Goal: Transaction & Acquisition: Obtain resource

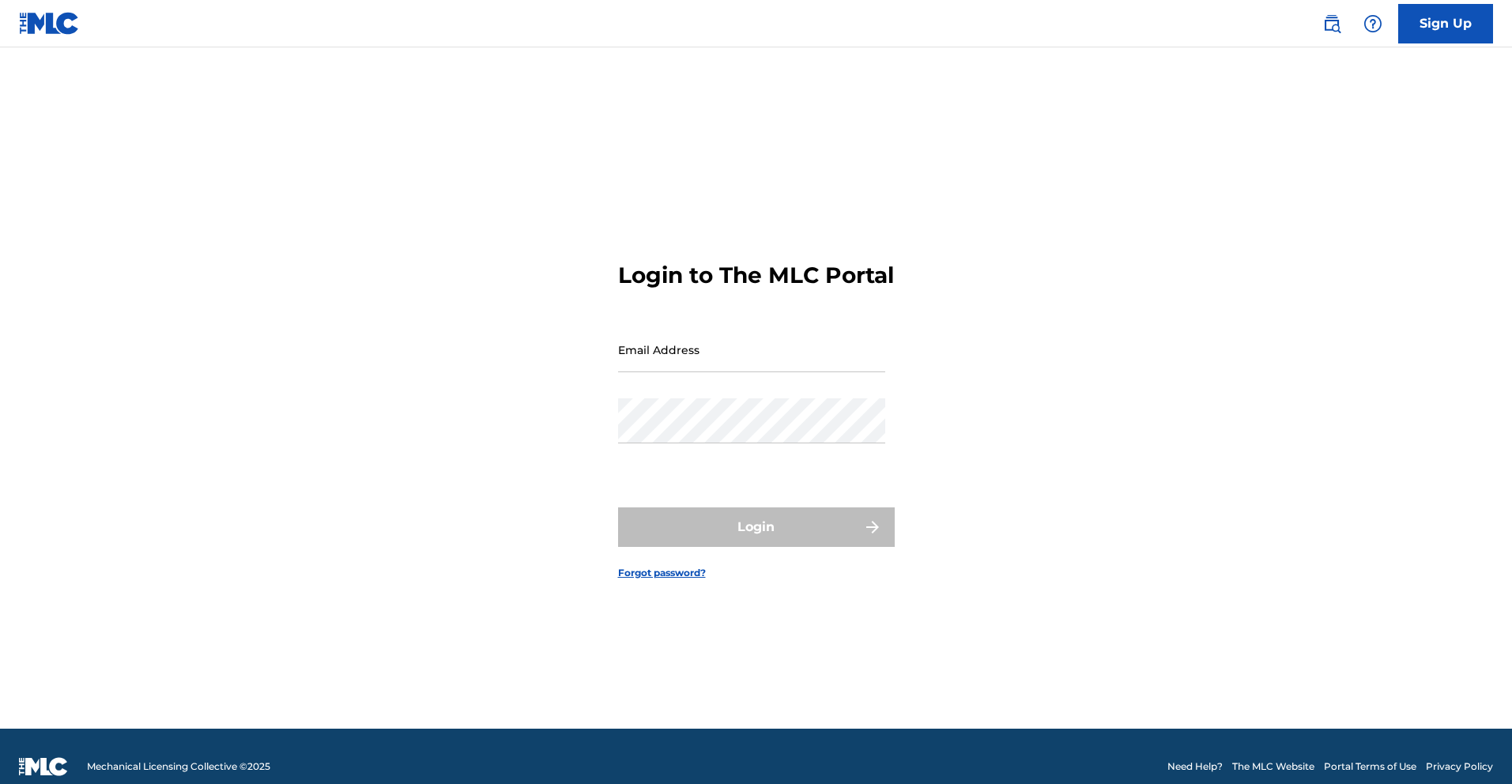
click at [817, 373] on input "Email Address" at bounding box center [752, 349] width 267 height 45
click at [759, 373] on input "Email Address" at bounding box center [752, 349] width 267 height 45
type input "[DOMAIN_NAME][EMAIL_ADDRESS][DOMAIN_NAME]"
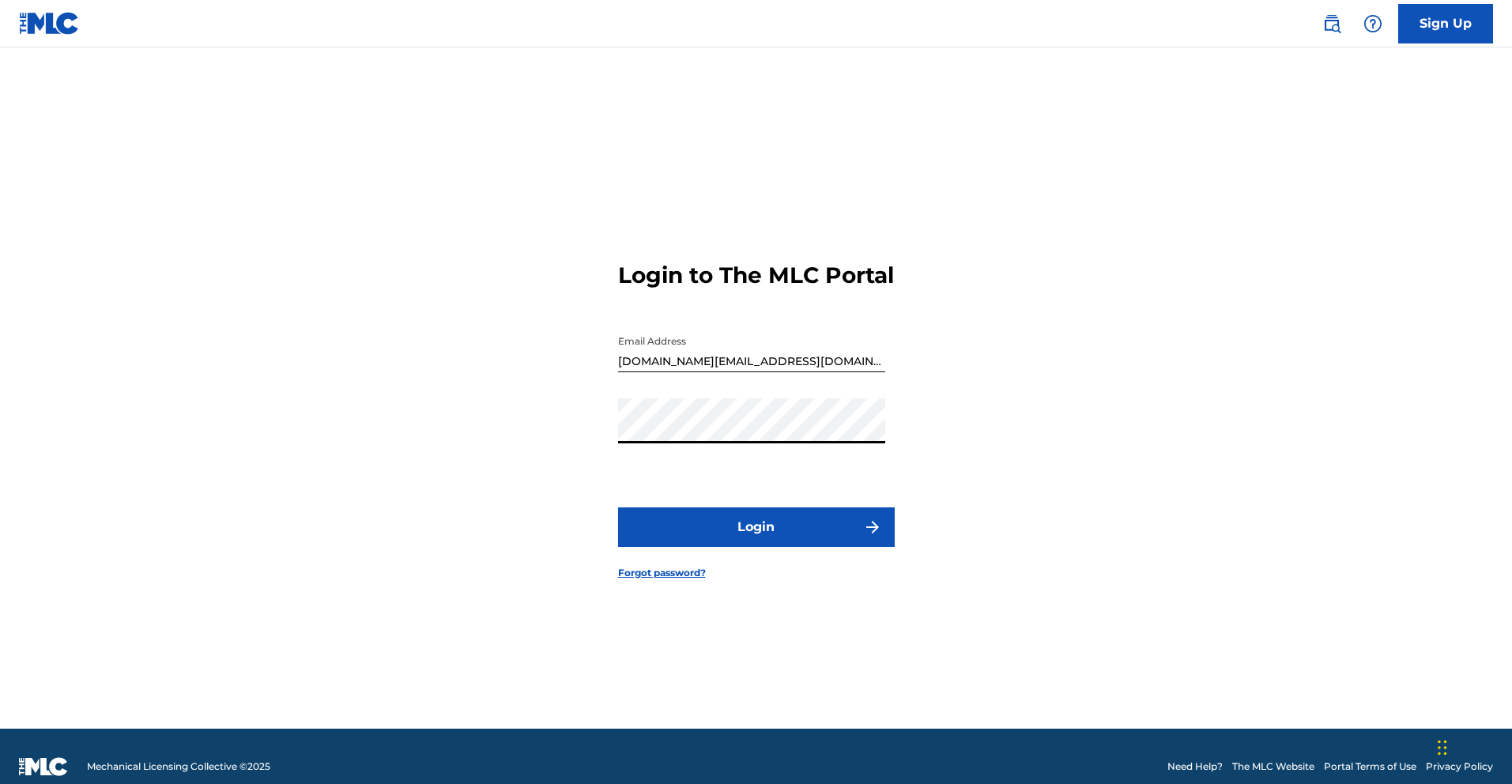
click at [772, 547] on button "Login" at bounding box center [757, 527] width 277 height 40
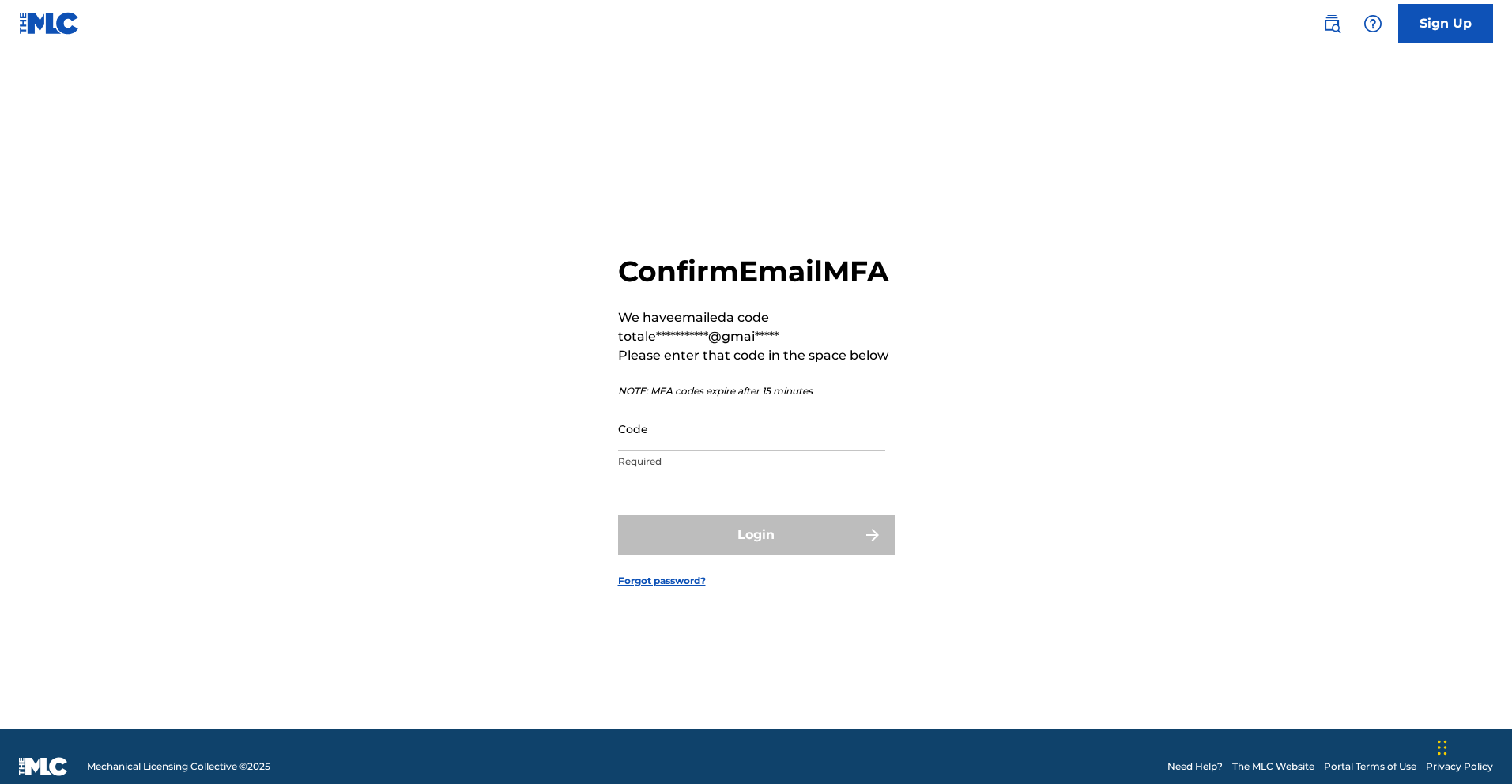
click at [760, 451] on input "Code" at bounding box center [752, 429] width 267 height 45
click at [701, 451] on input "Code" at bounding box center [752, 429] width 267 height 45
paste input "281057"
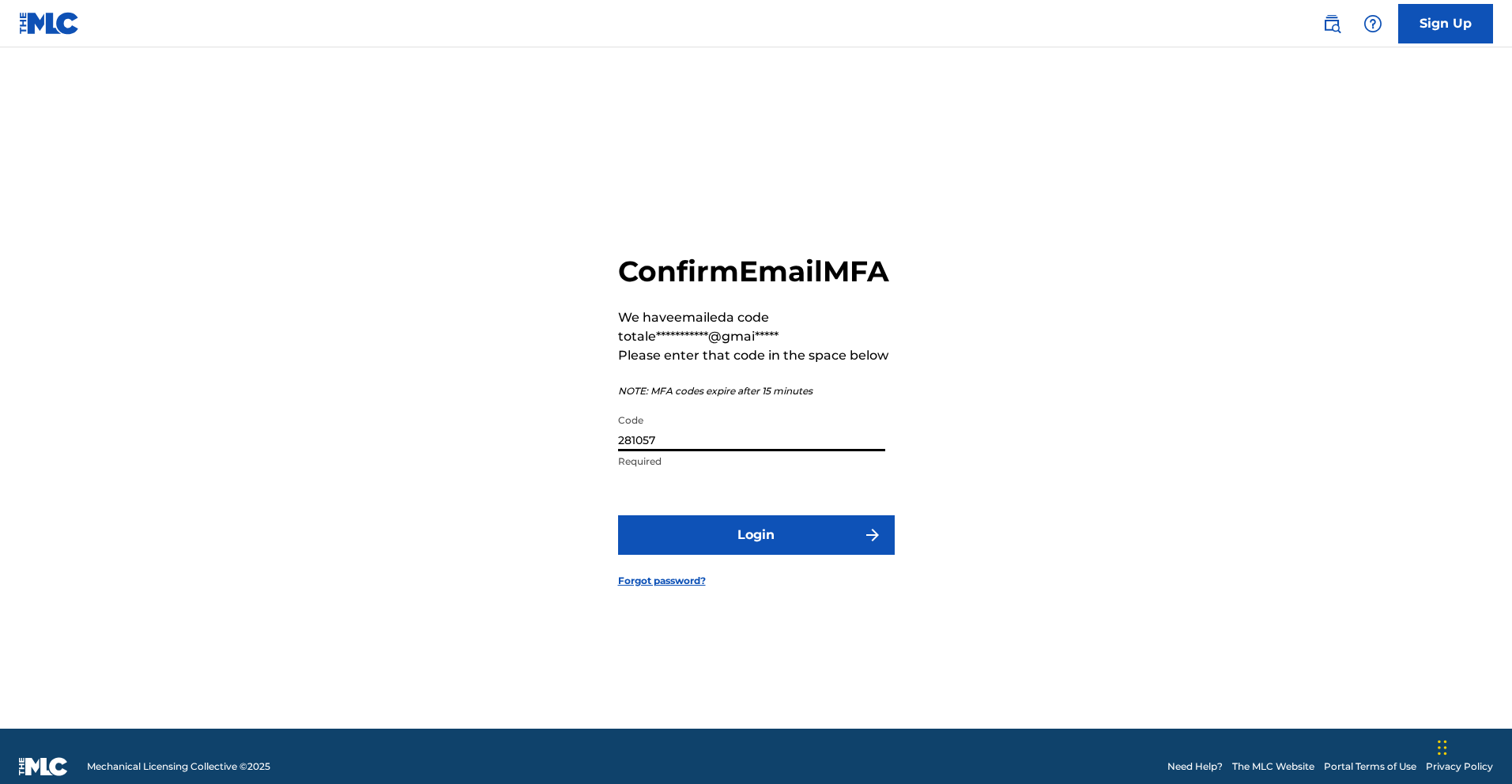
type input "281057"
click at [758, 551] on button "Login" at bounding box center [757, 535] width 277 height 40
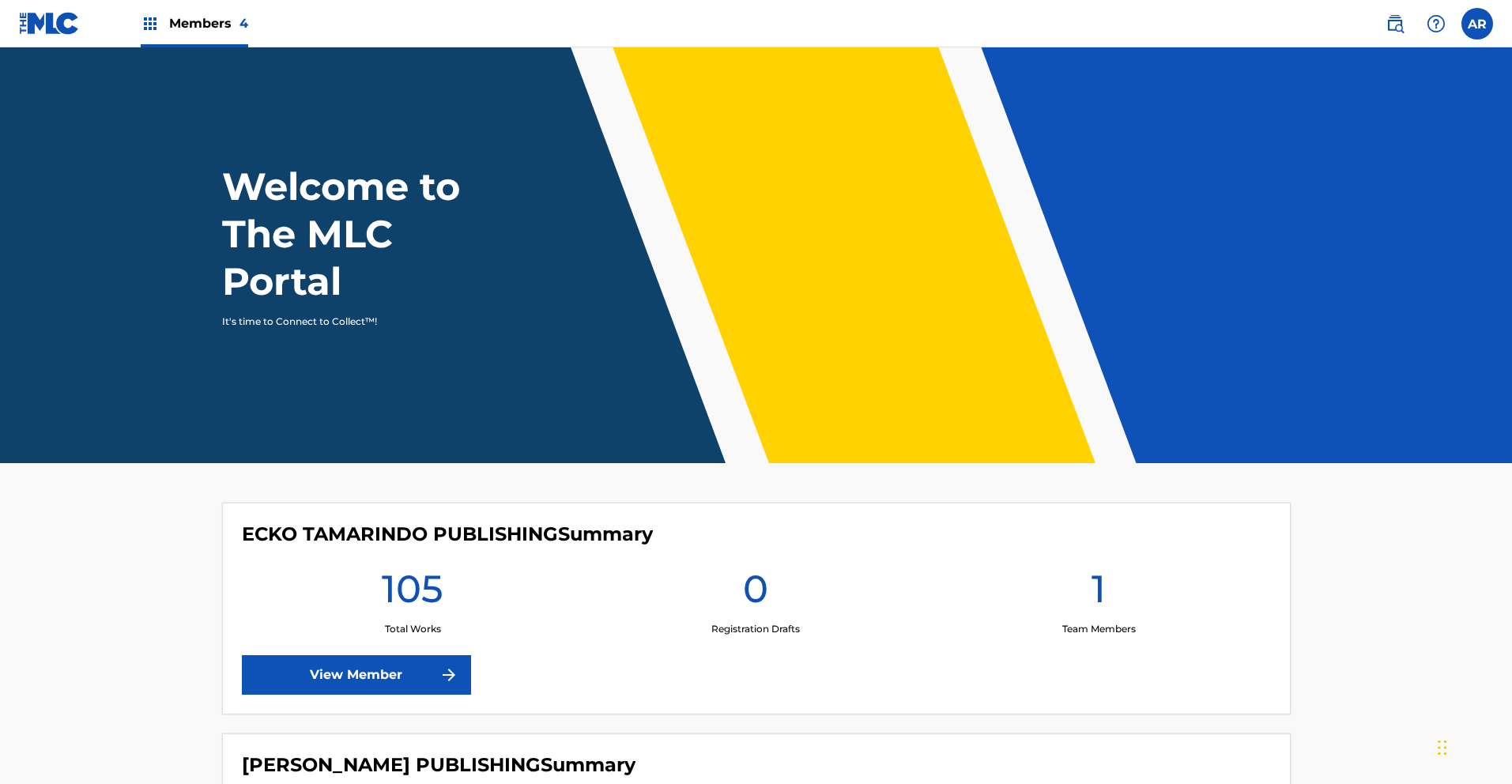
scroll to position [718, 0]
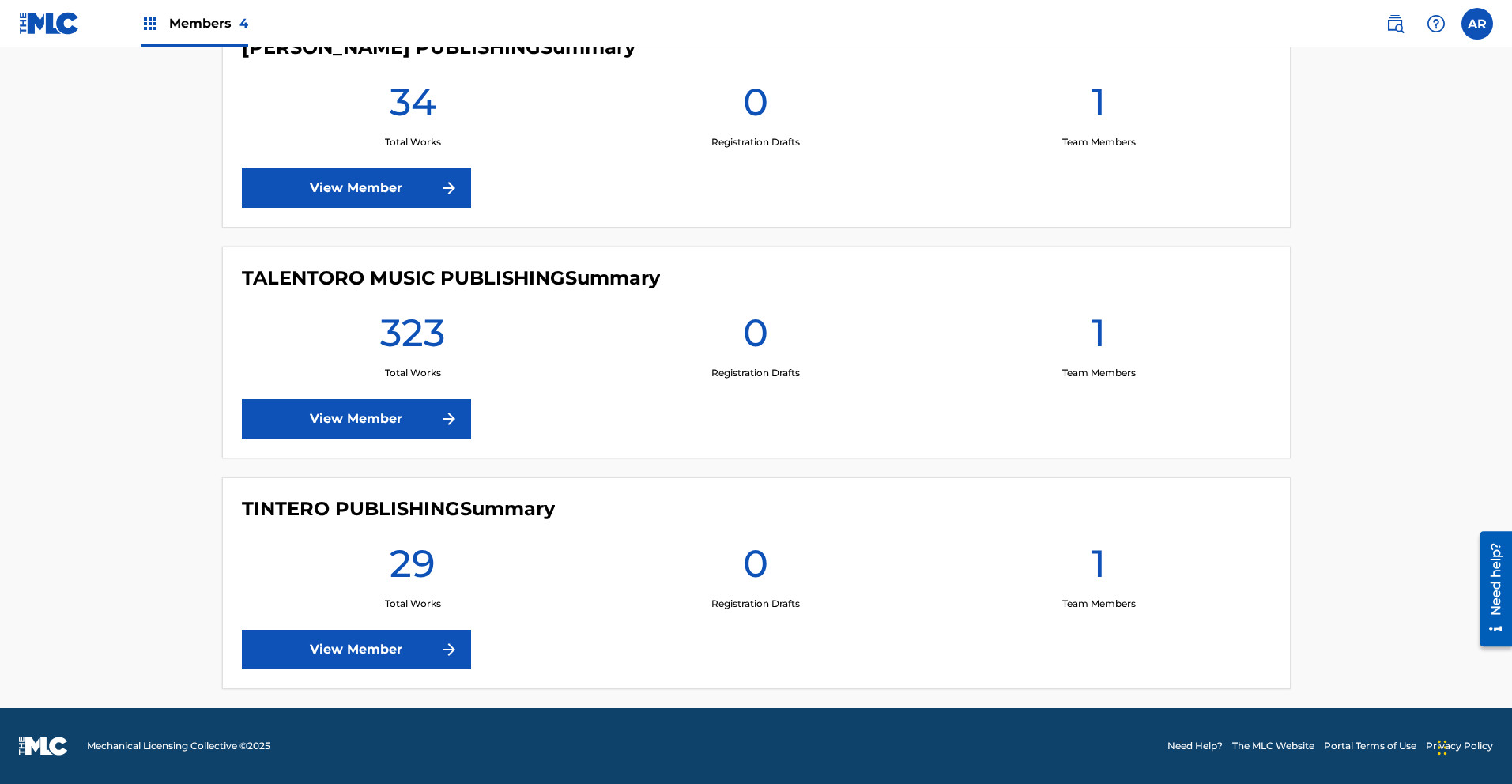
click at [447, 414] on img at bounding box center [449, 419] width 19 height 19
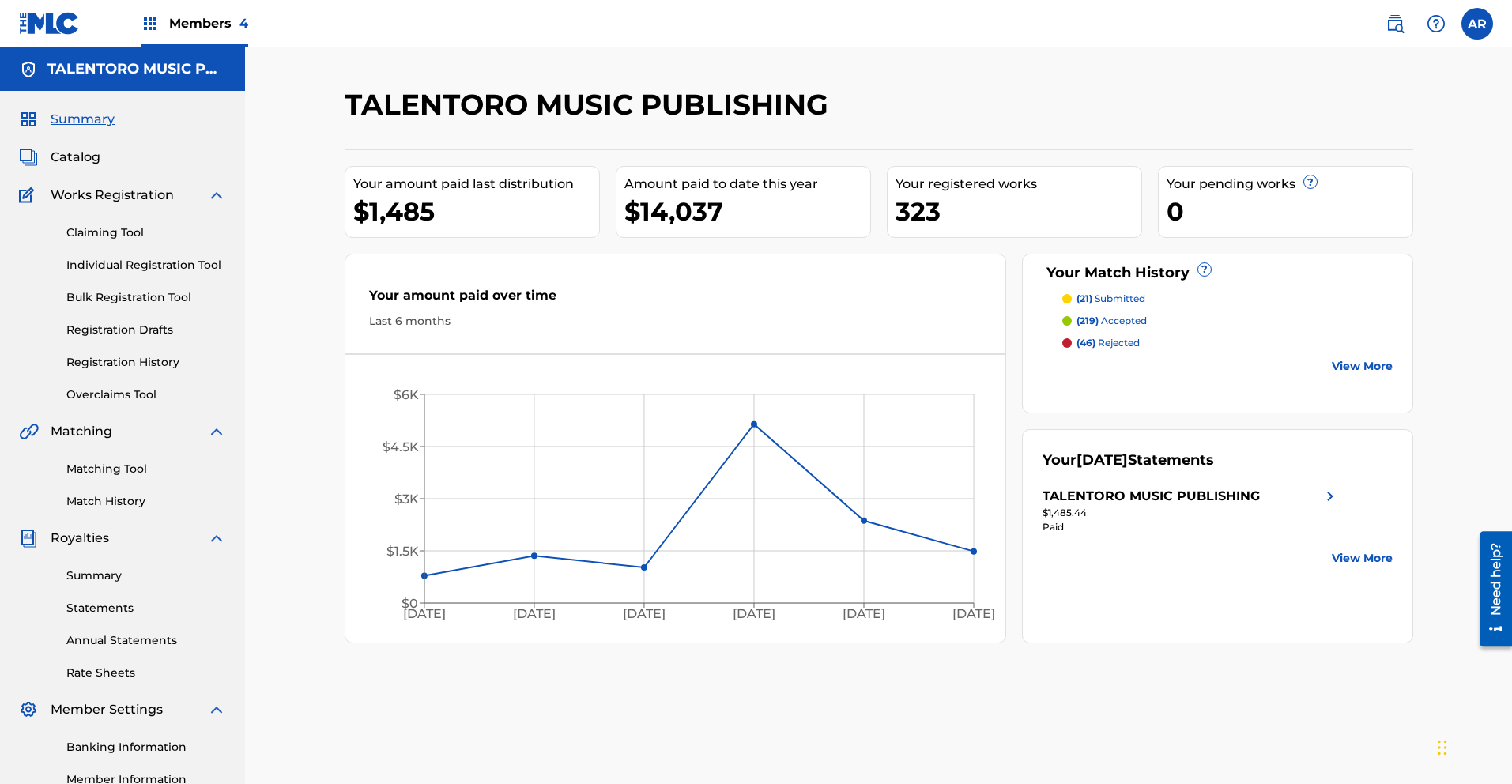
click at [123, 469] on link "Matching Tool" at bounding box center [146, 469] width 160 height 17
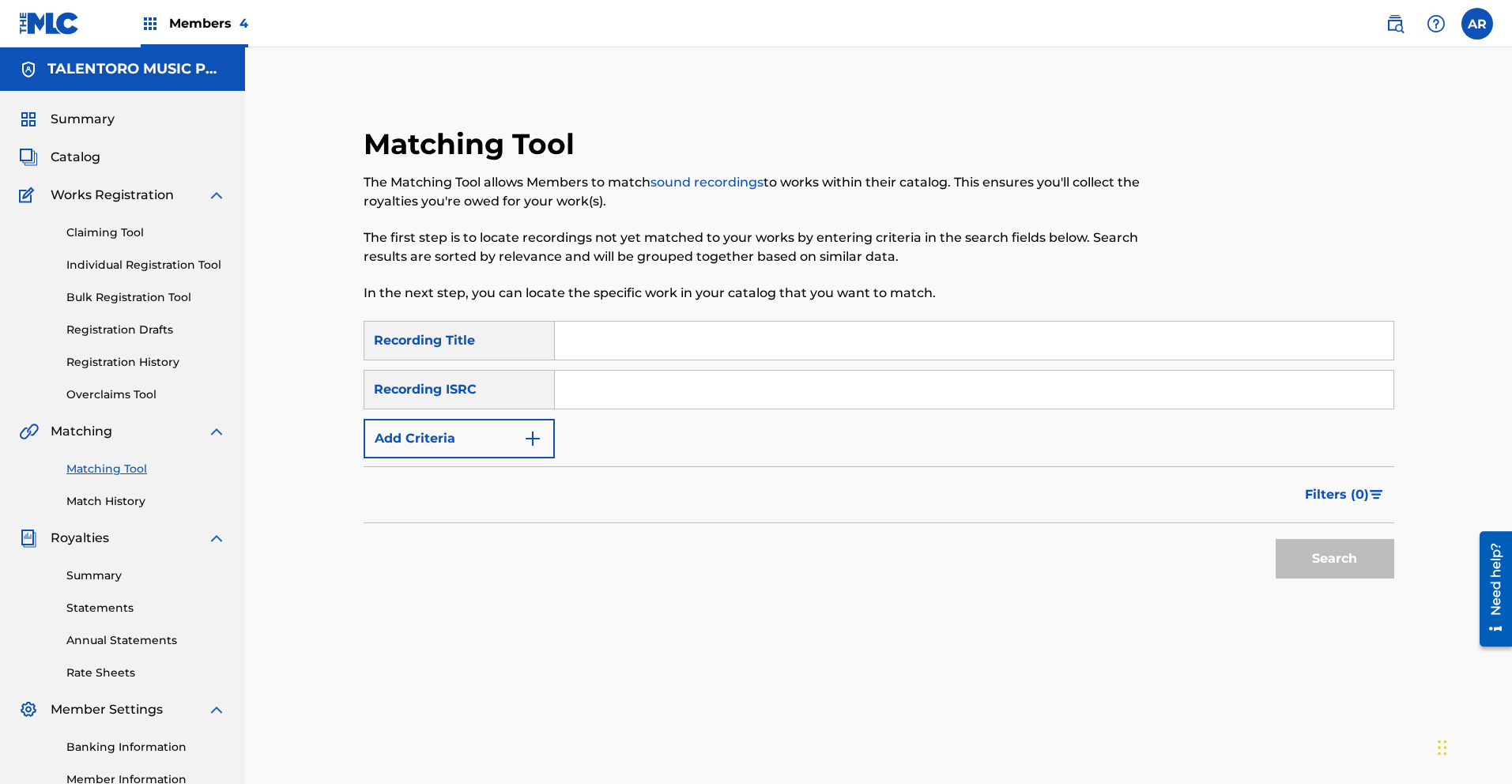
click at [85, 152] on span "Catalog" at bounding box center [75, 157] width 50 height 19
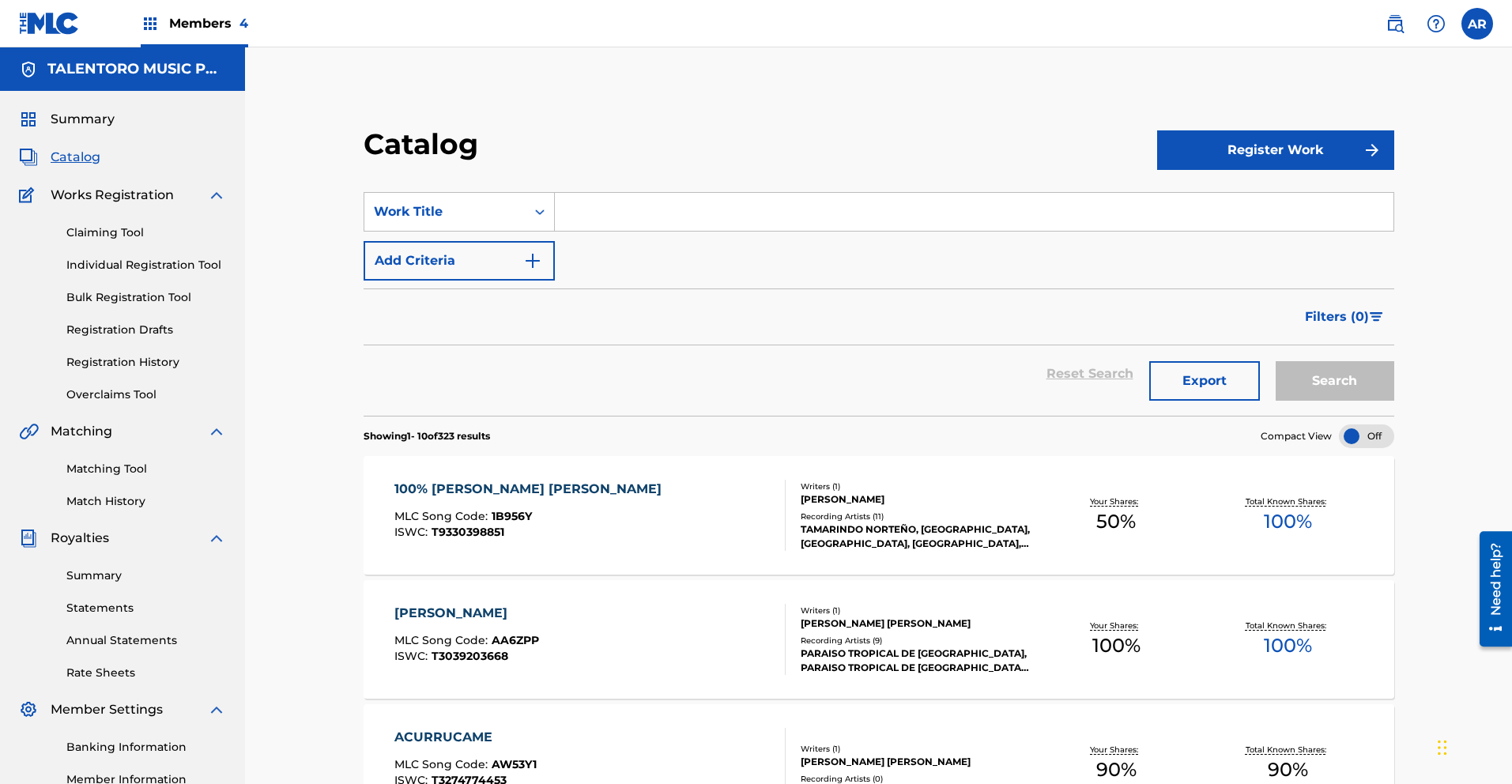
click at [83, 120] on span "Summary" at bounding box center [82, 119] width 64 height 19
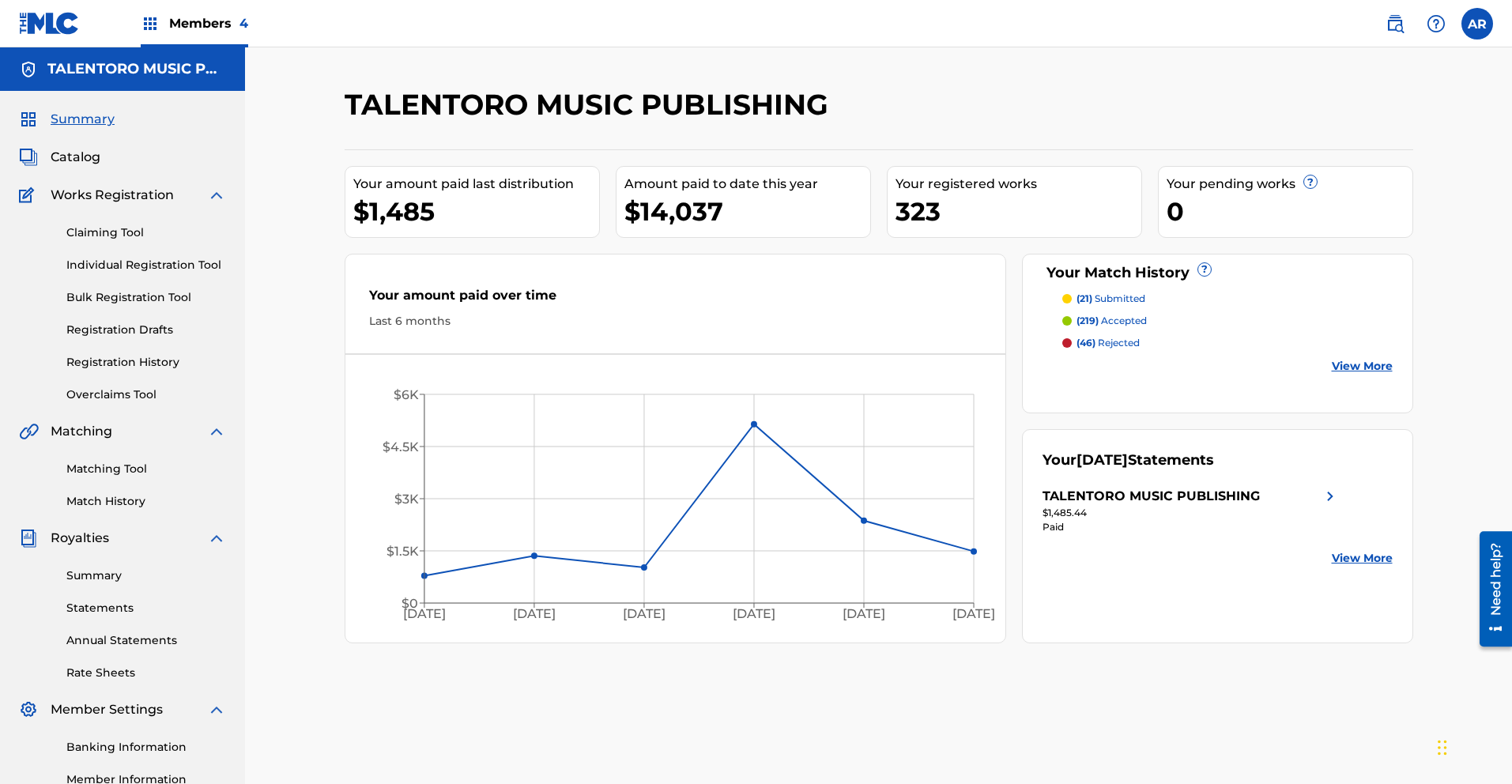
click at [87, 500] on link "Match History" at bounding box center [146, 502] width 160 height 17
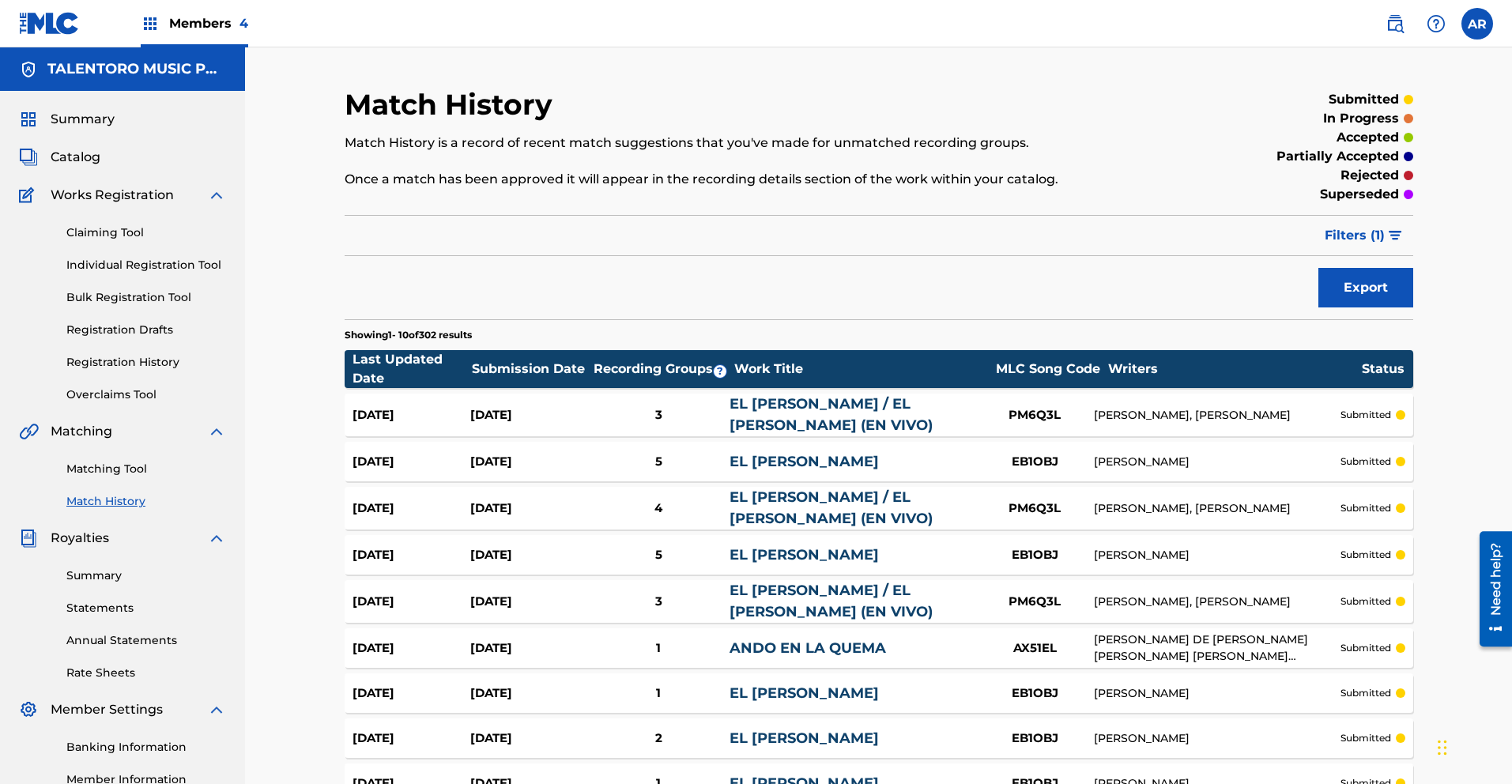
click at [126, 474] on link "Matching Tool" at bounding box center [146, 469] width 160 height 17
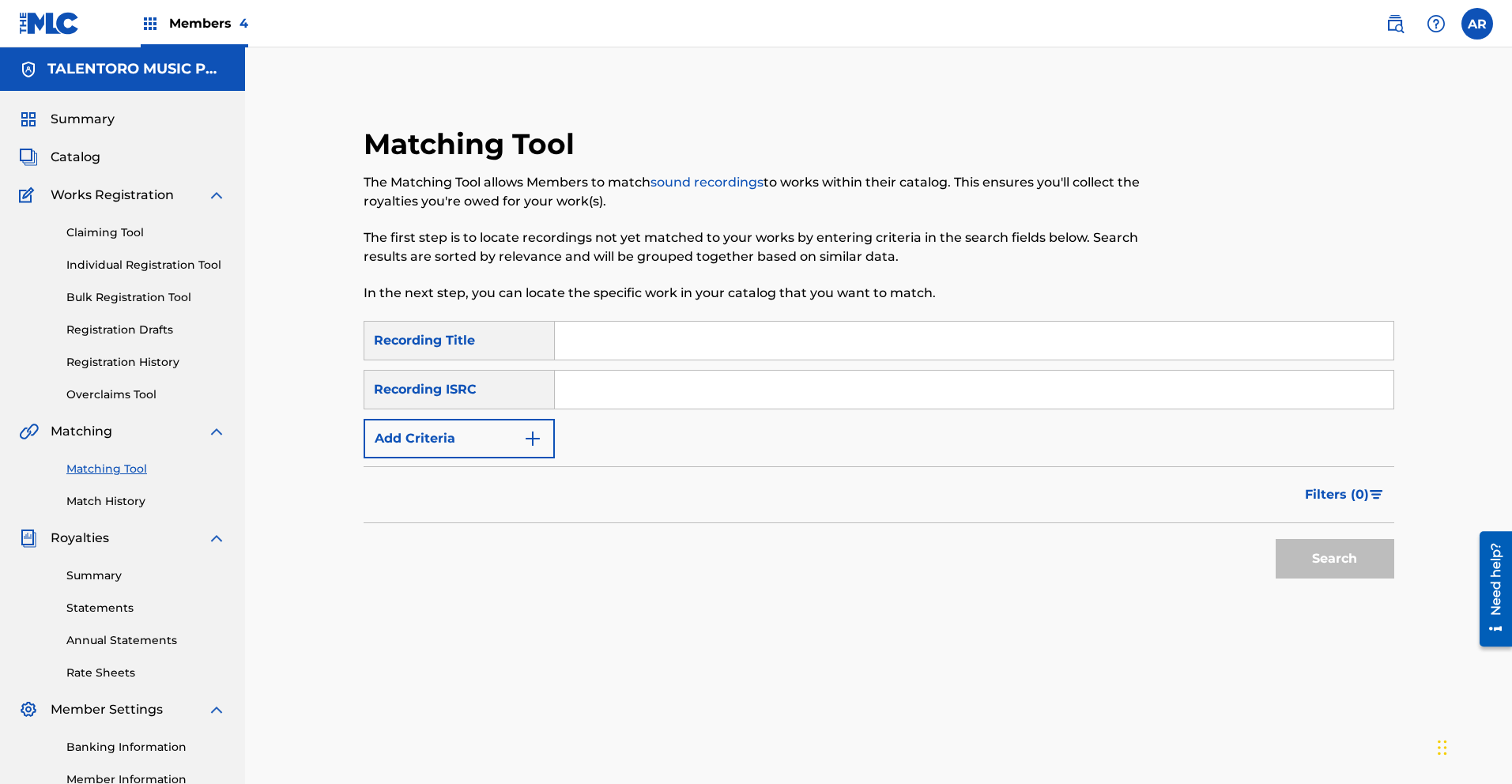
click at [679, 338] on input "Search Form" at bounding box center [974, 341] width 839 height 38
type input "El [PERSON_NAME]"
click at [1322, 555] on button "Search" at bounding box center [1335, 559] width 118 height 40
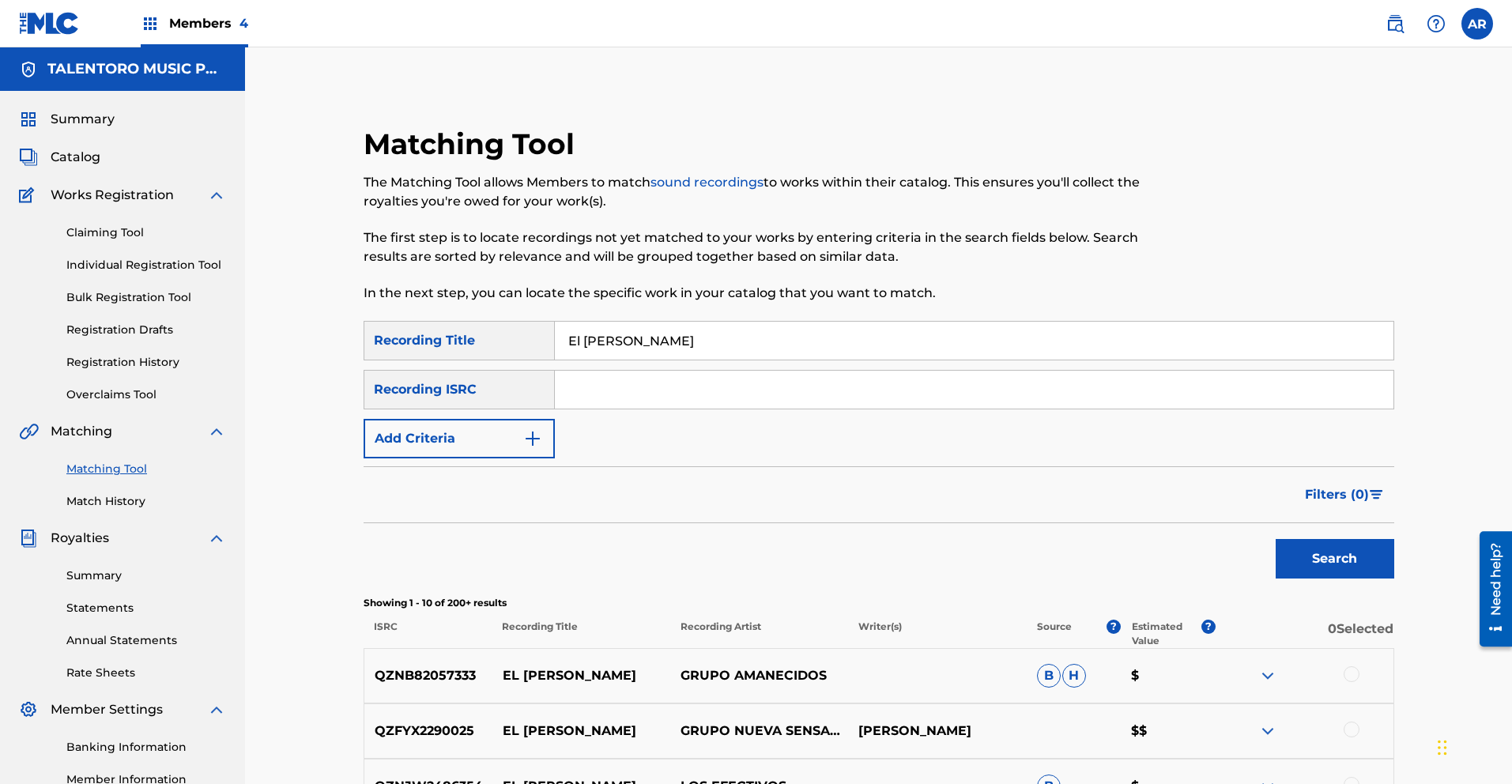
click at [705, 346] on input "El [PERSON_NAME]" at bounding box center [974, 341] width 839 height 38
click at [1187, 216] on div at bounding box center [1276, 224] width 237 height 195
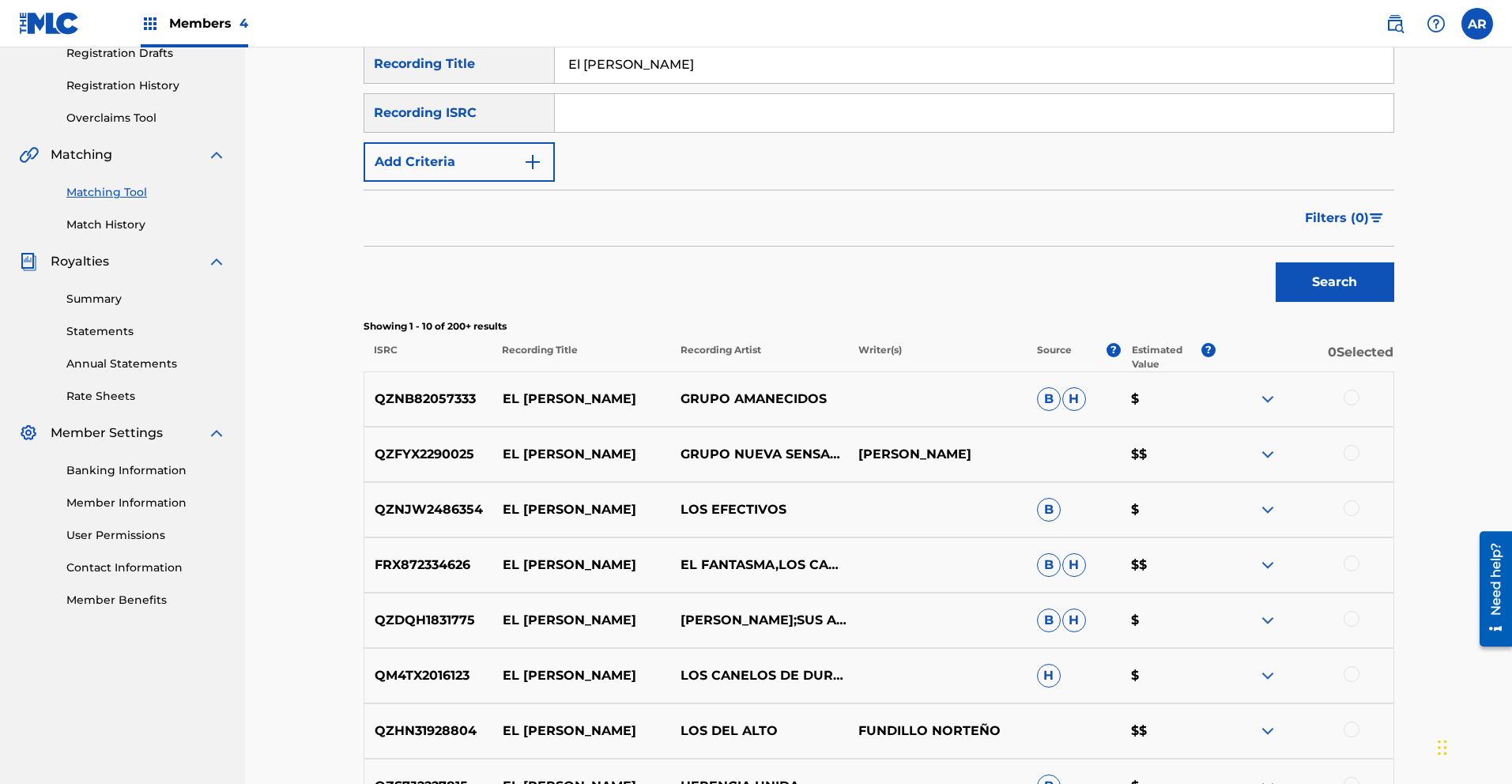
scroll to position [286, 0]
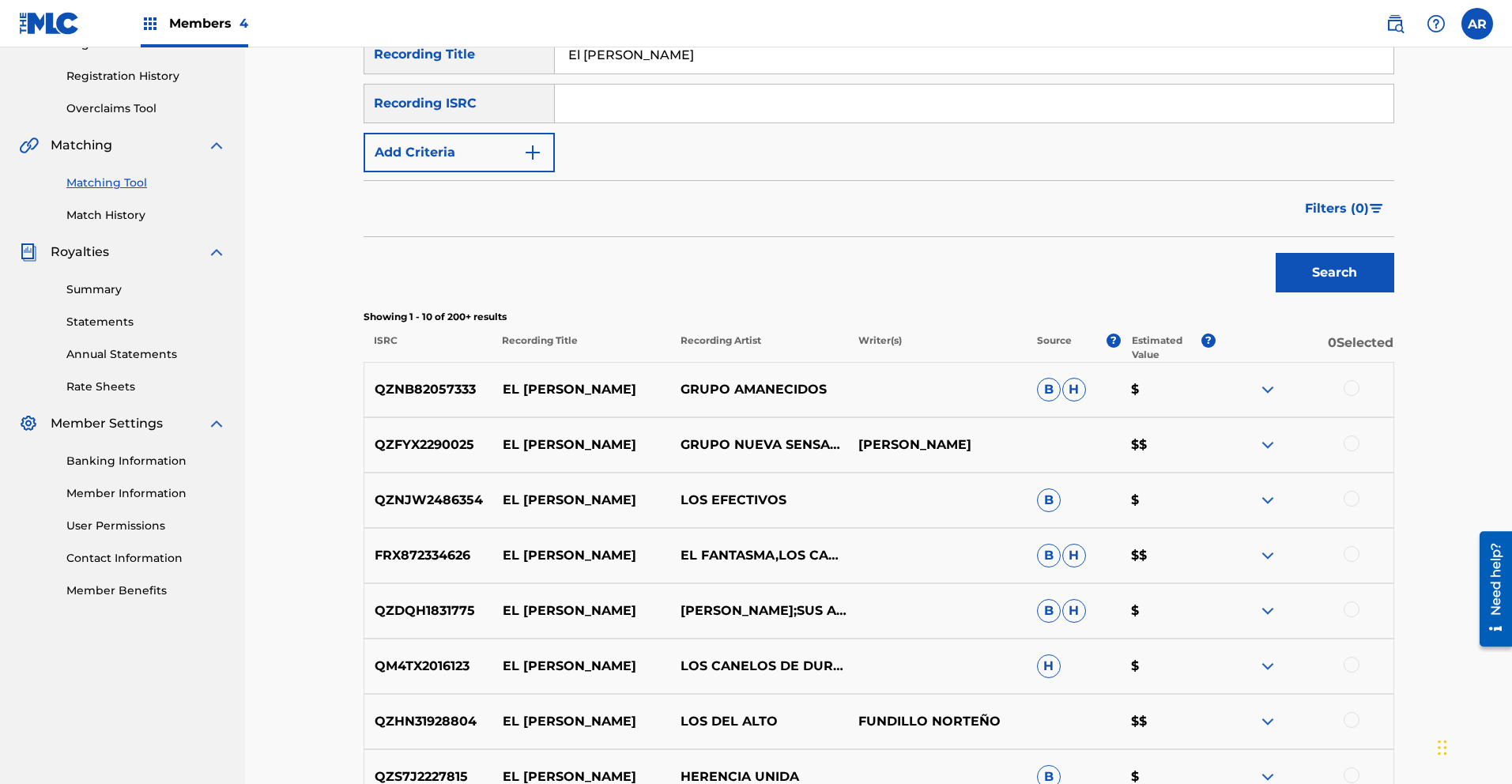
click at [1343, 213] on span "Filters ( 0 )" at bounding box center [1336, 209] width 64 height 19
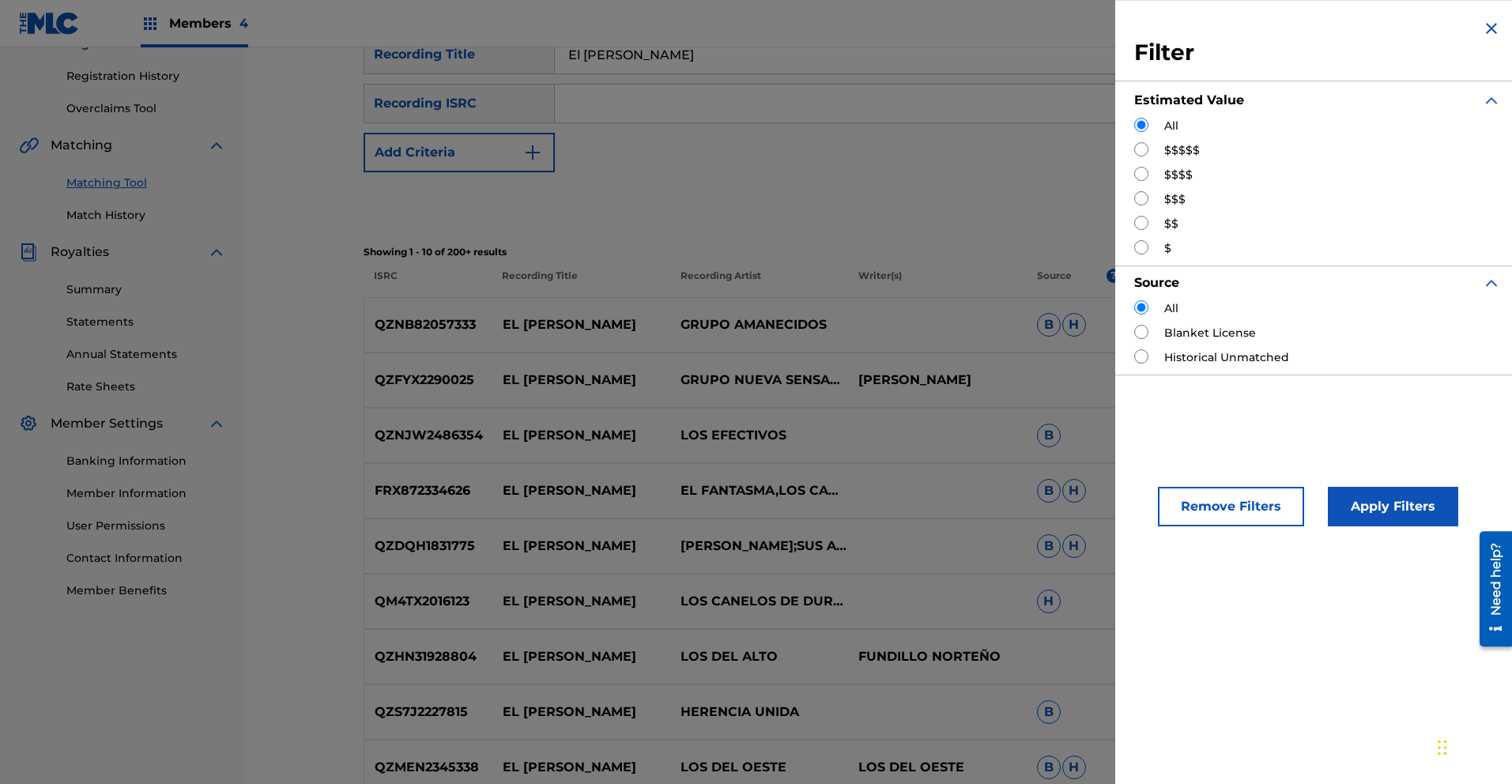
click at [1142, 150] on input "Search Form" at bounding box center [1141, 149] width 14 height 14
radio input "true"
click at [1142, 174] on input "Search Form" at bounding box center [1141, 173] width 14 height 14
radio input "true"
click at [1413, 494] on button "Apply Filters" at bounding box center [1394, 507] width 131 height 40
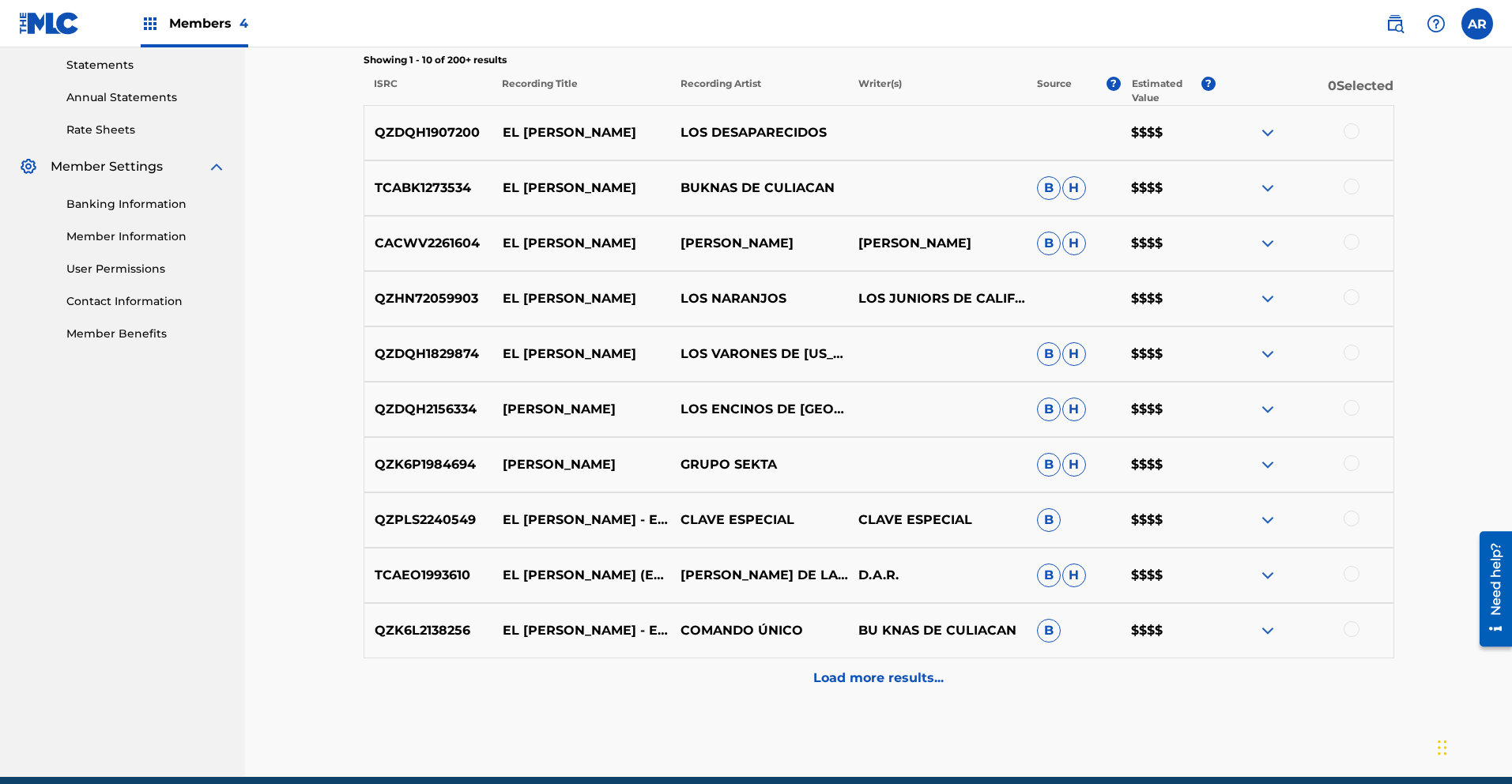
scroll to position [546, 0]
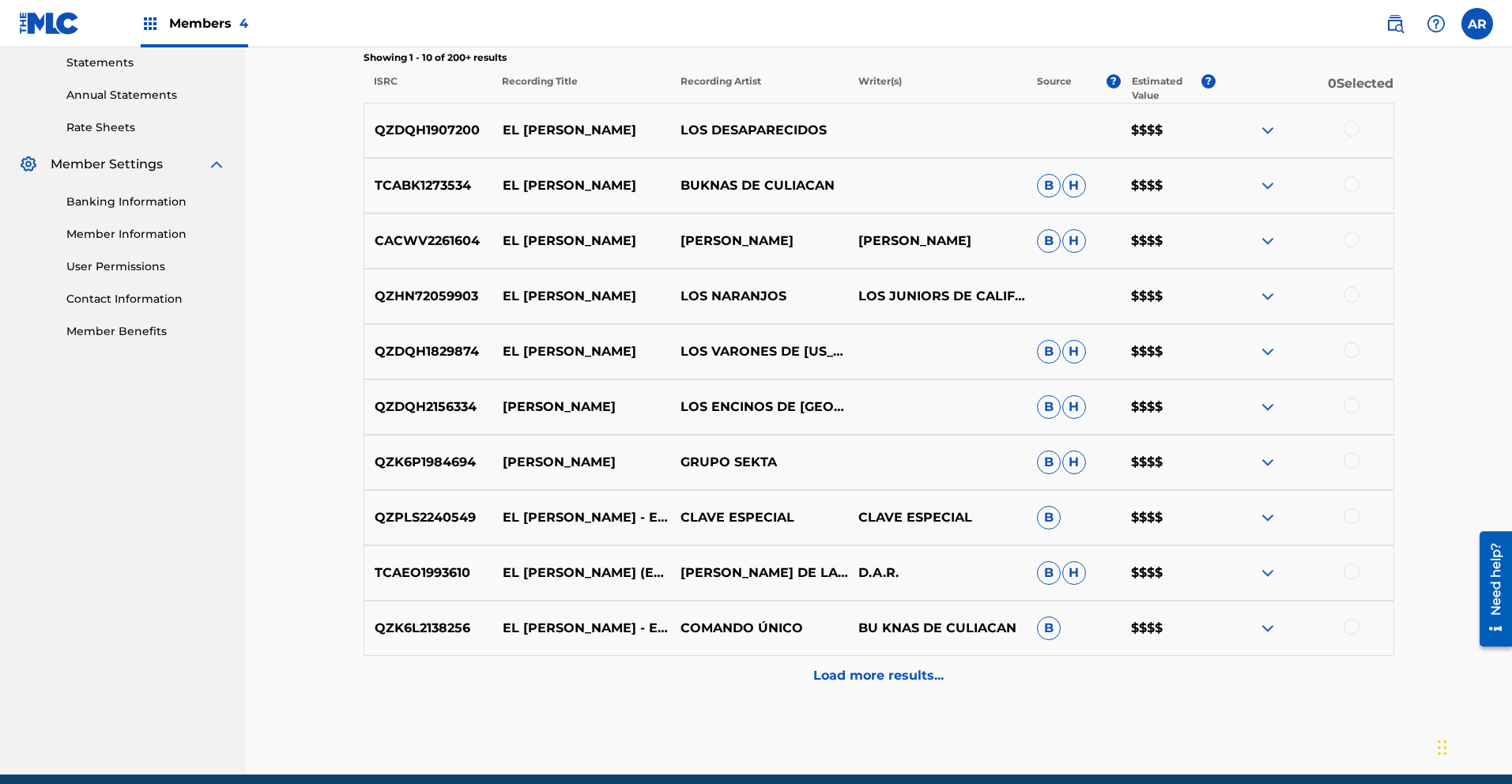
click at [1267, 460] on img at bounding box center [1268, 462] width 19 height 19
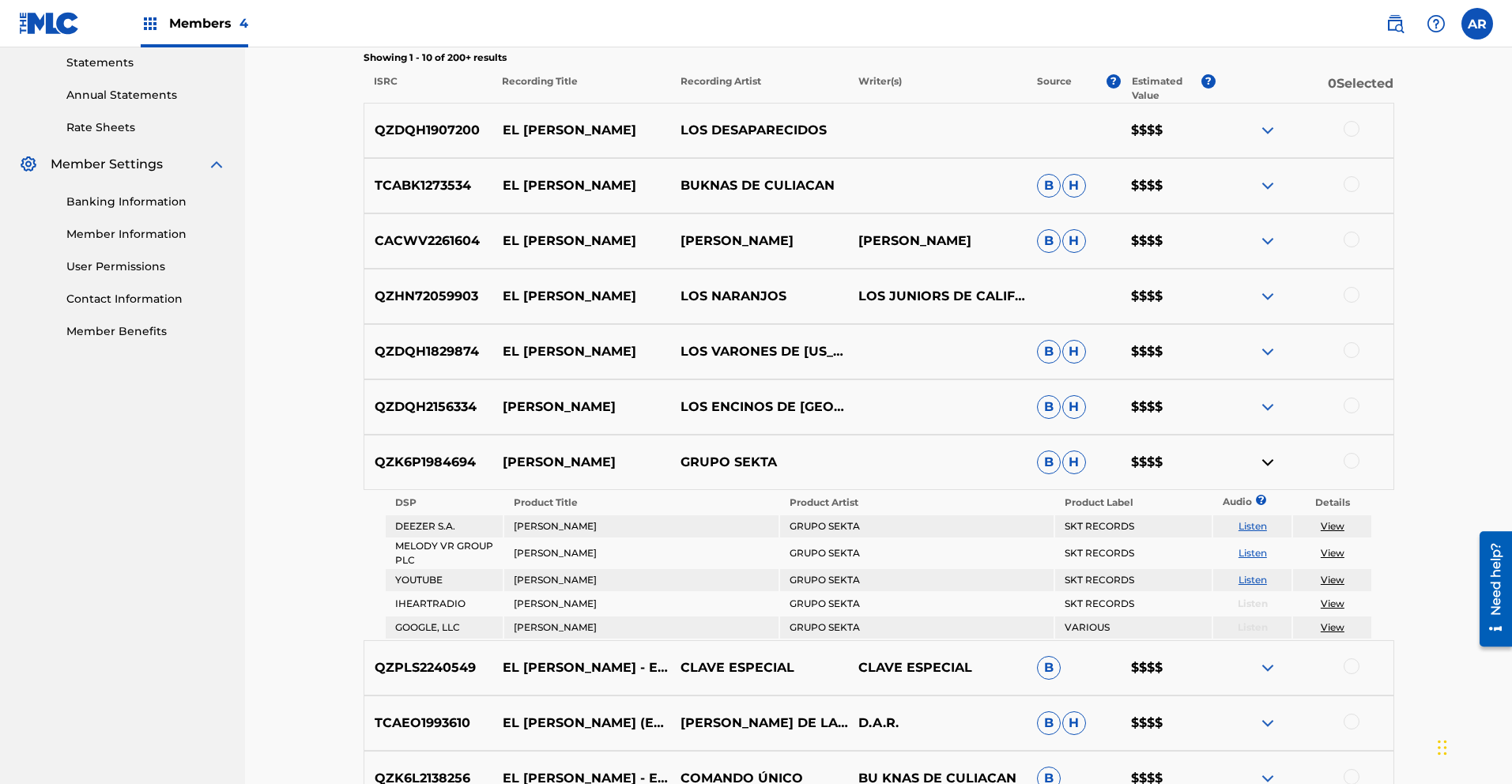
click at [1267, 460] on img at bounding box center [1268, 462] width 19 height 19
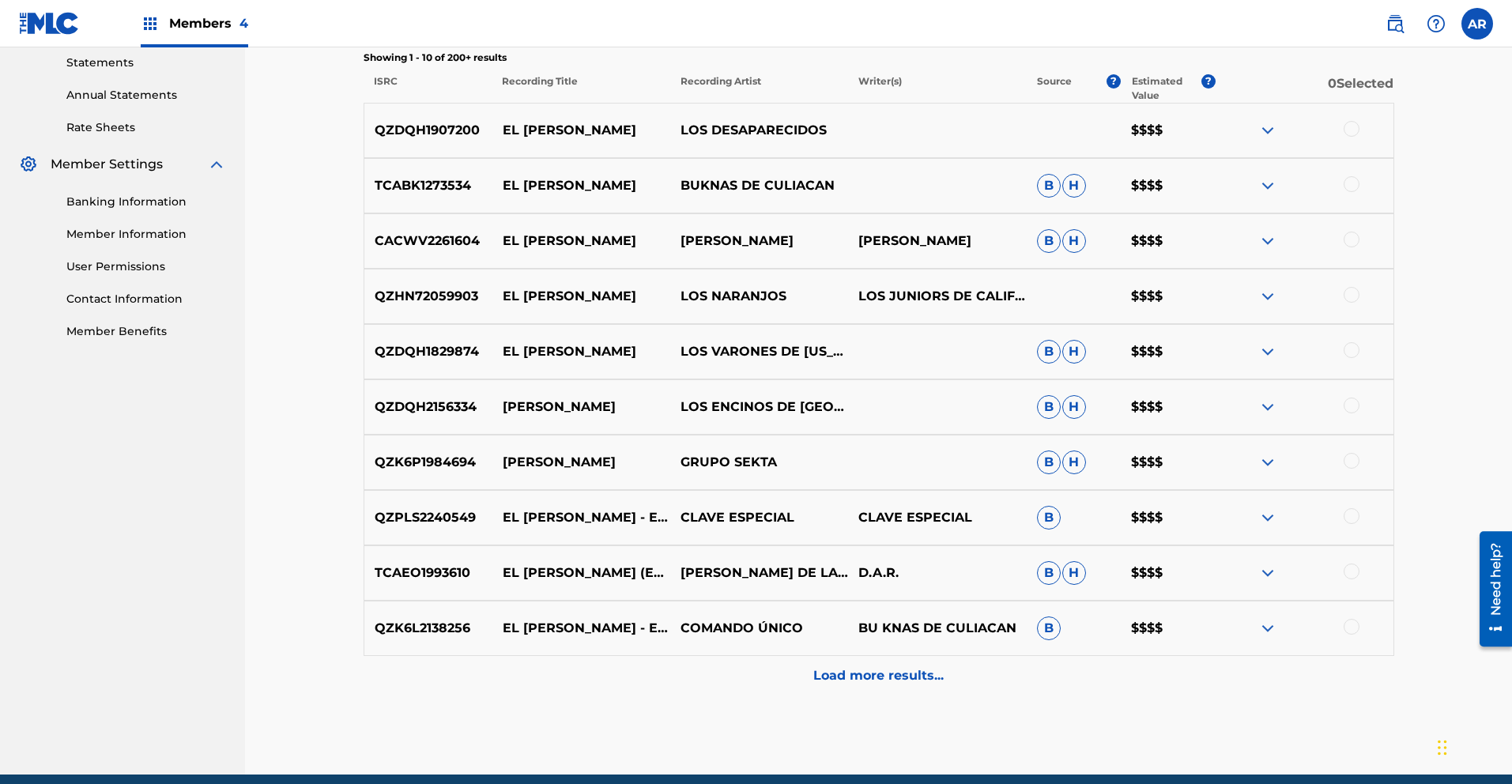
click at [1268, 517] on img at bounding box center [1268, 517] width 19 height 19
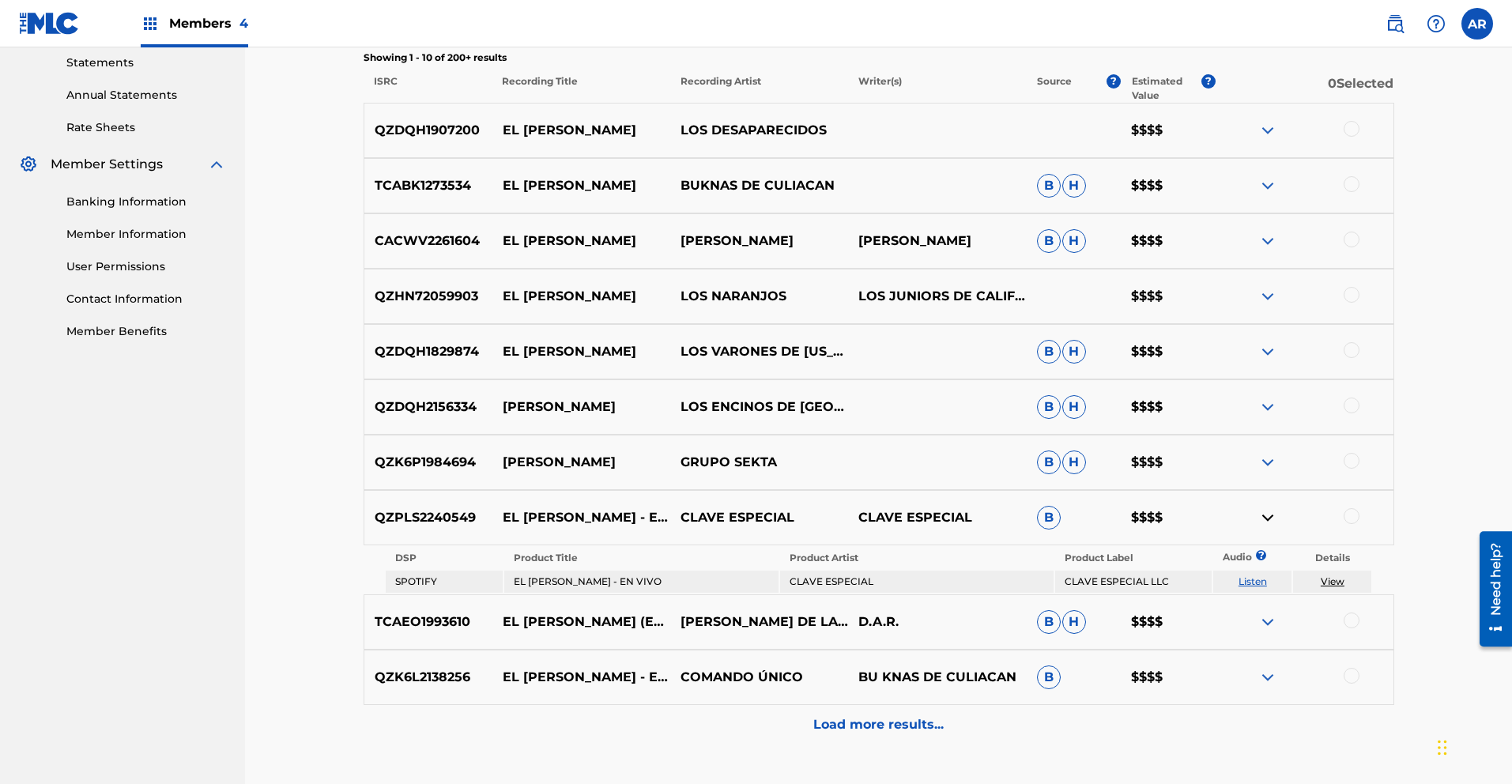
click at [1268, 517] on img at bounding box center [1268, 517] width 19 height 19
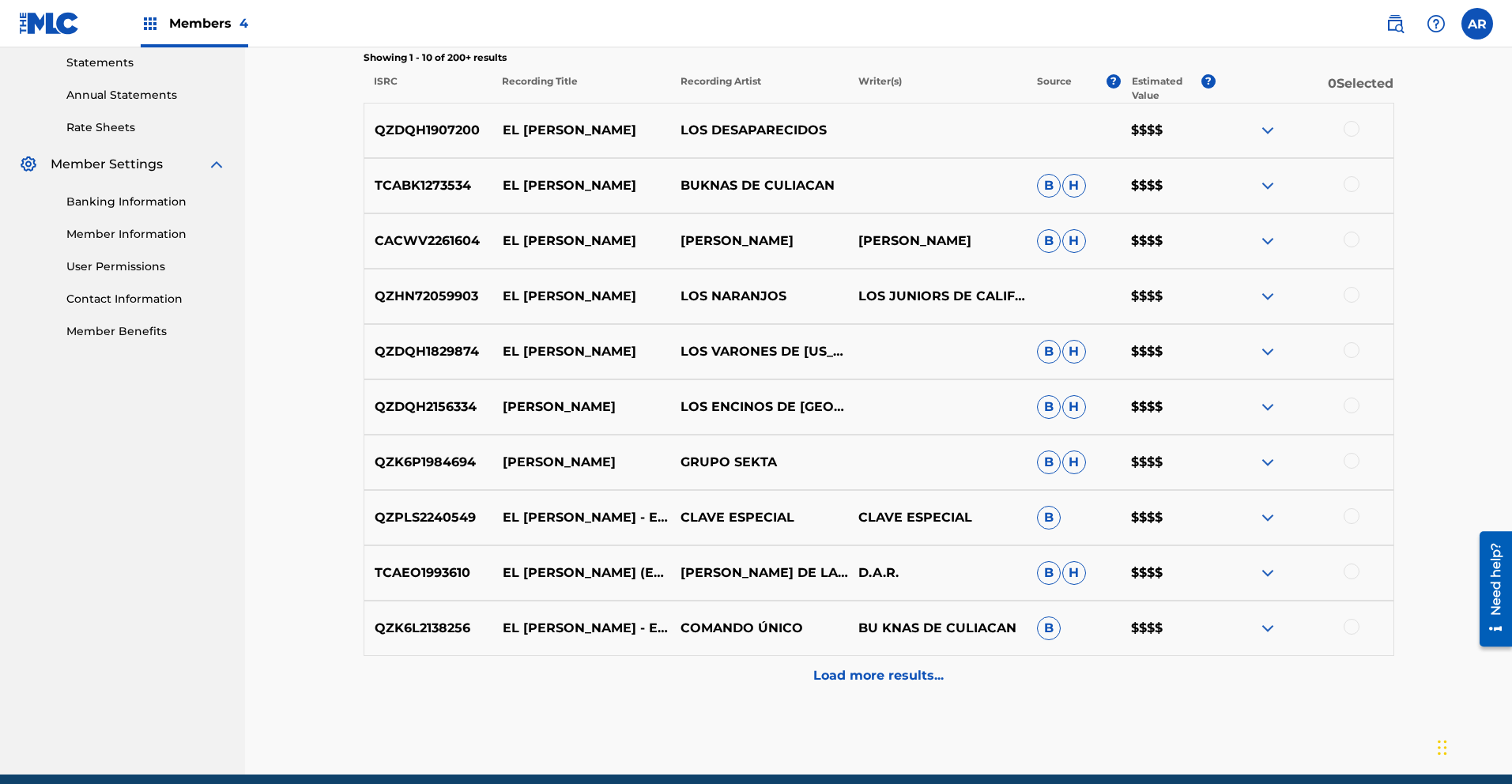
click at [1269, 571] on img at bounding box center [1268, 573] width 19 height 19
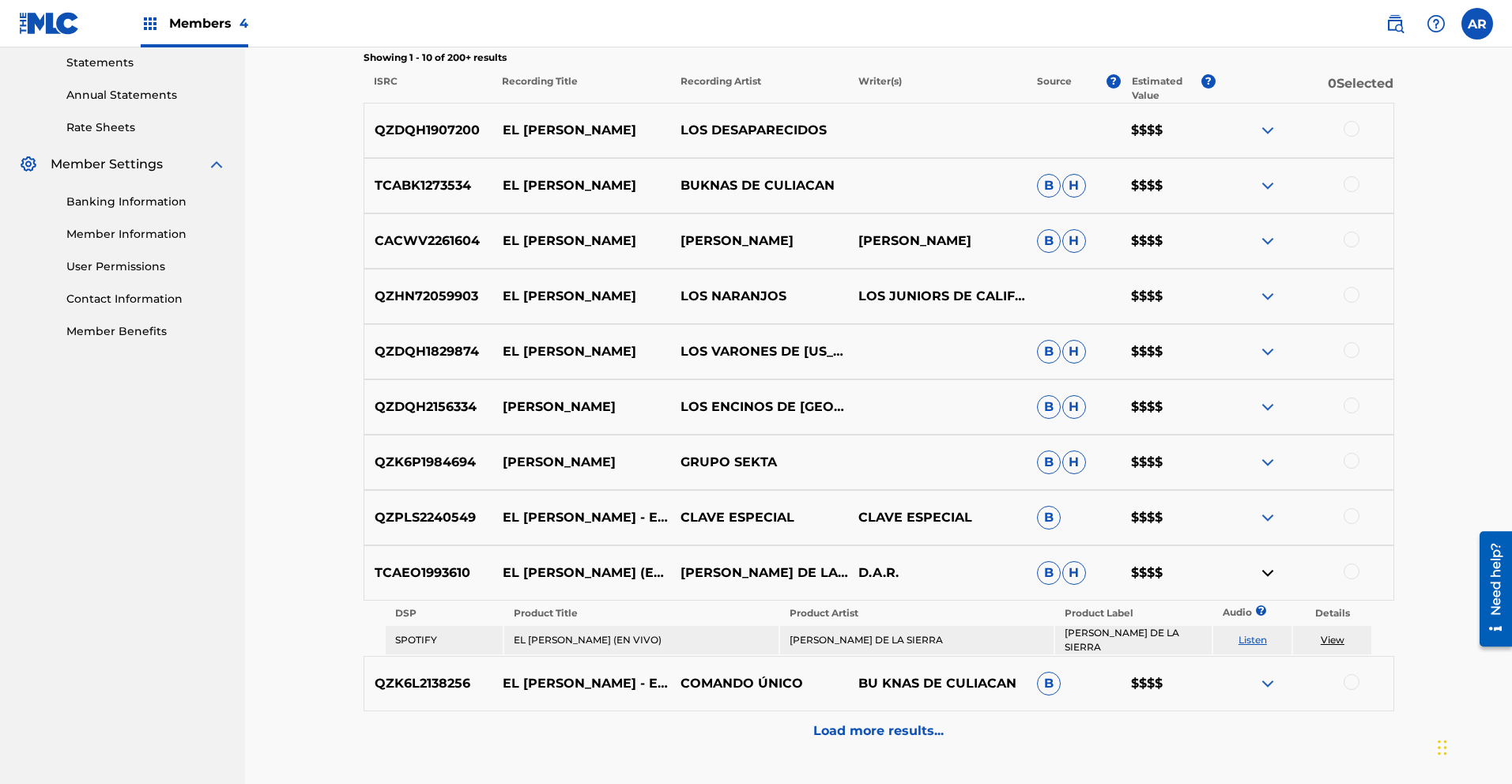
click at [1269, 571] on img at bounding box center [1268, 573] width 19 height 19
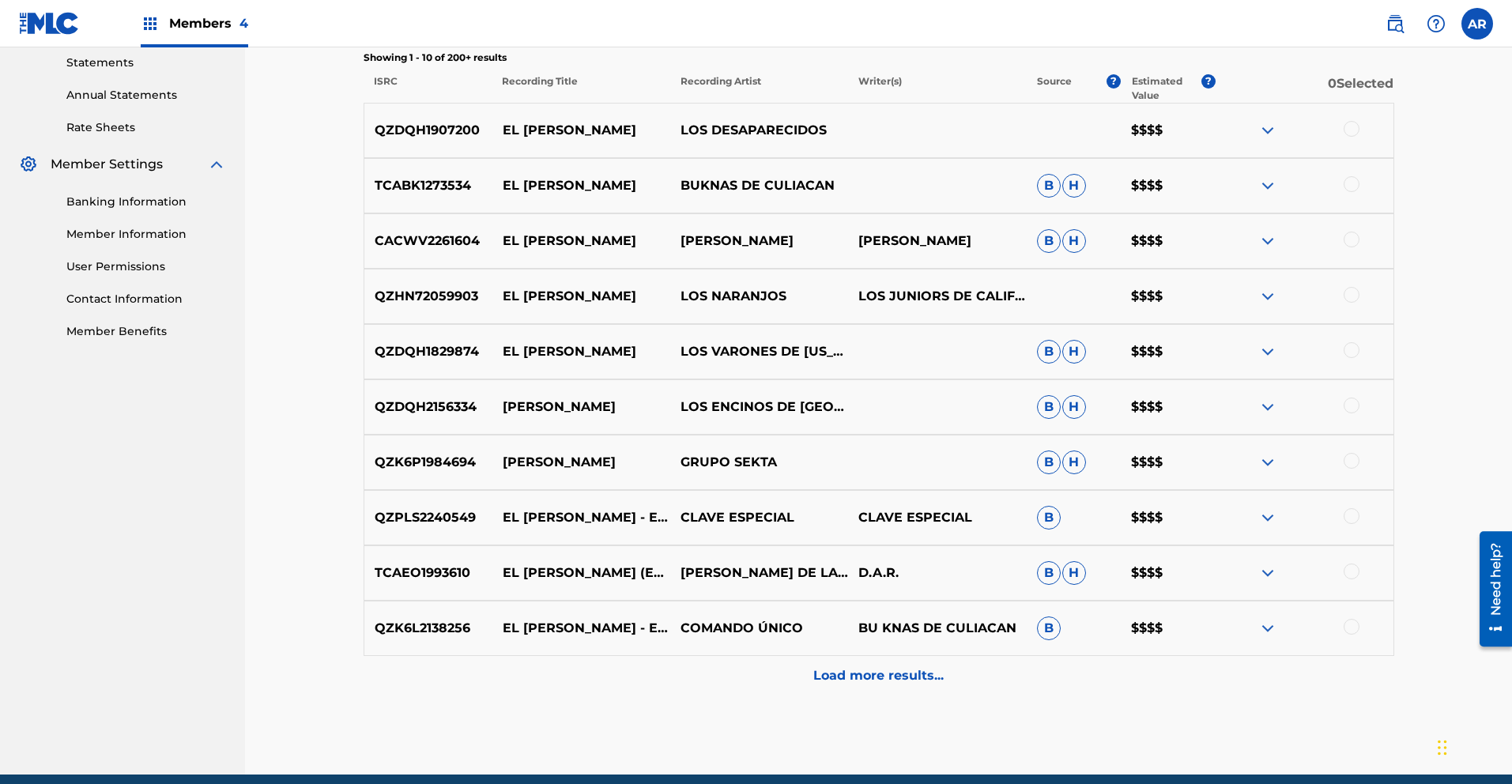
click at [1267, 624] on img at bounding box center [1268, 628] width 19 height 19
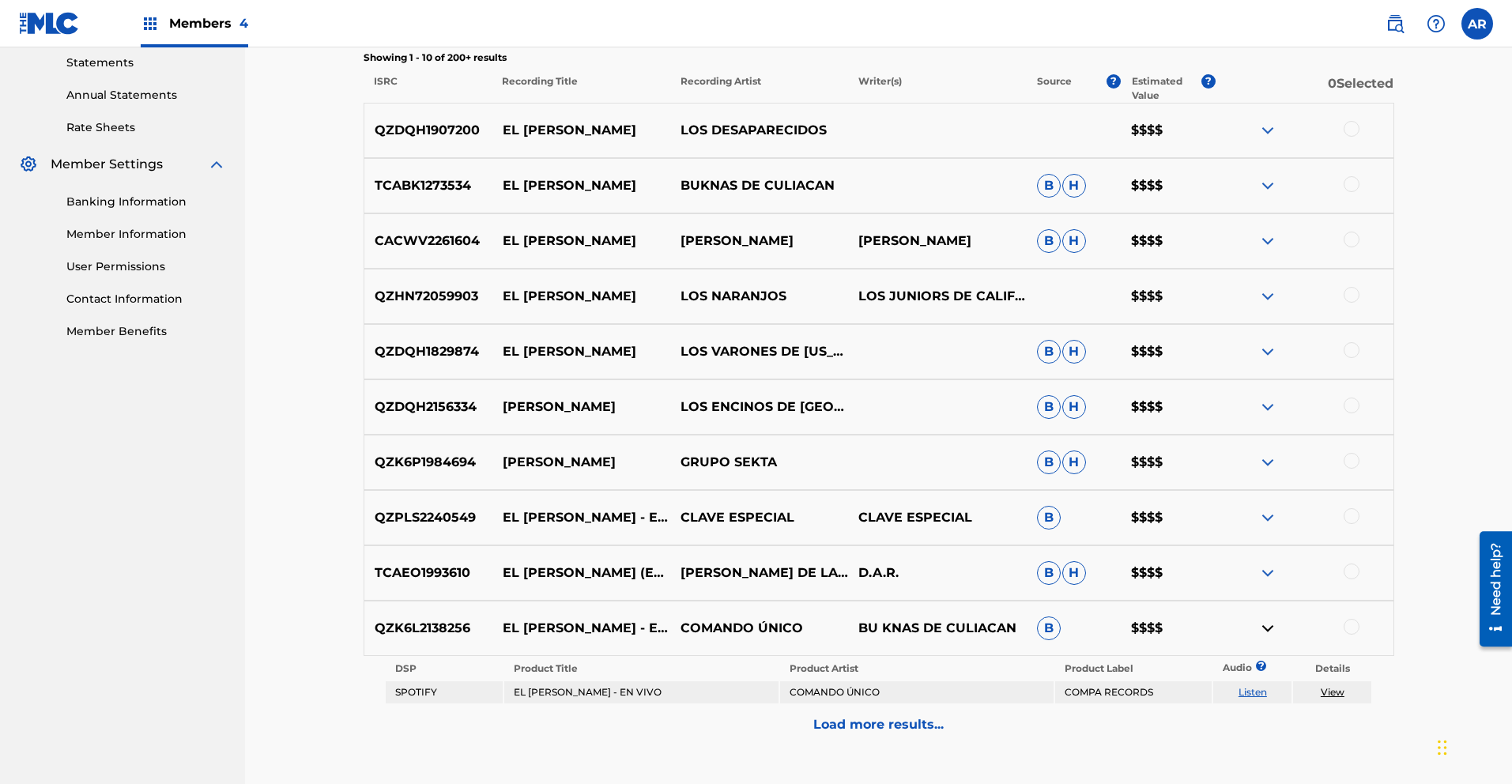
click at [1267, 624] on img at bounding box center [1268, 628] width 19 height 19
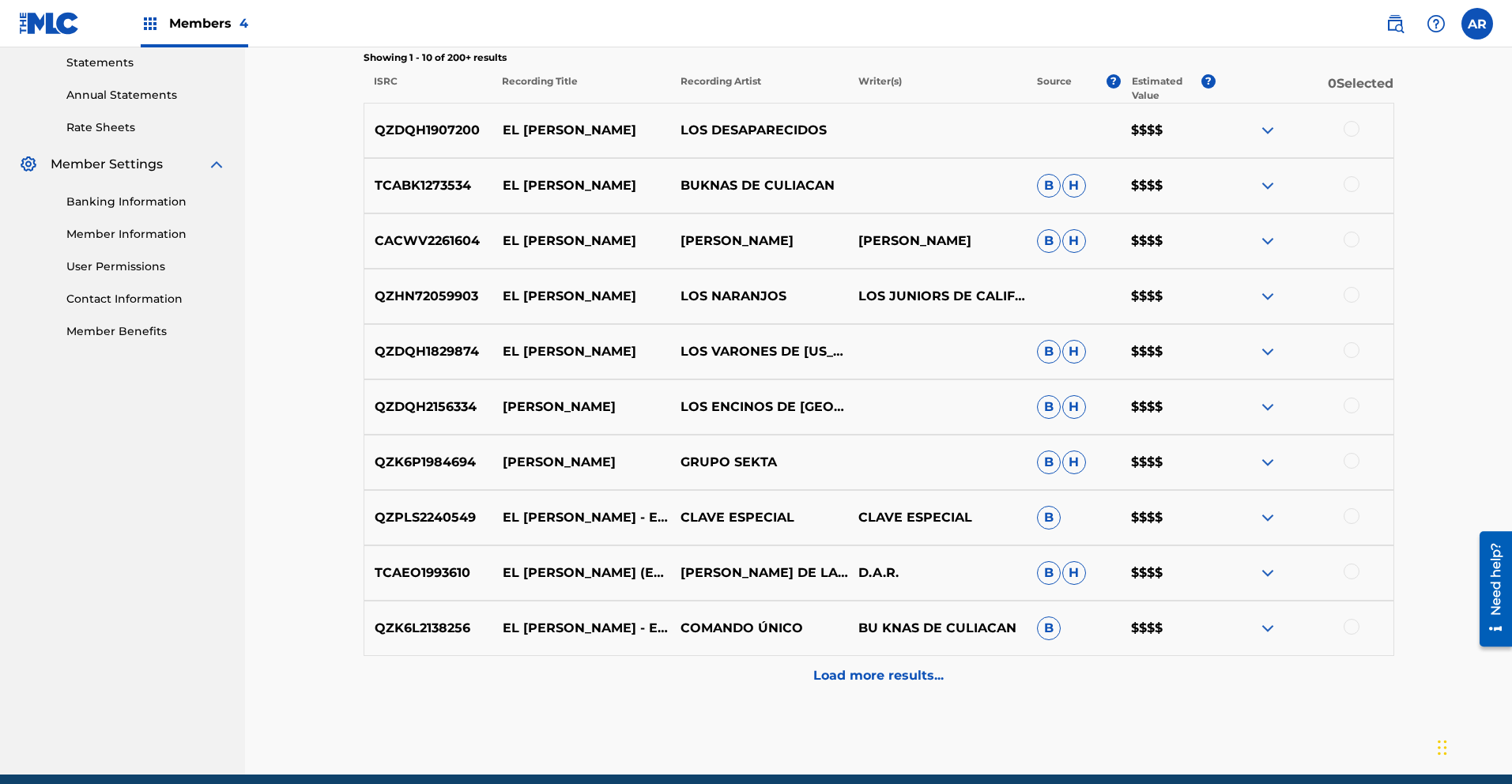
click at [1265, 568] on img at bounding box center [1268, 573] width 19 height 19
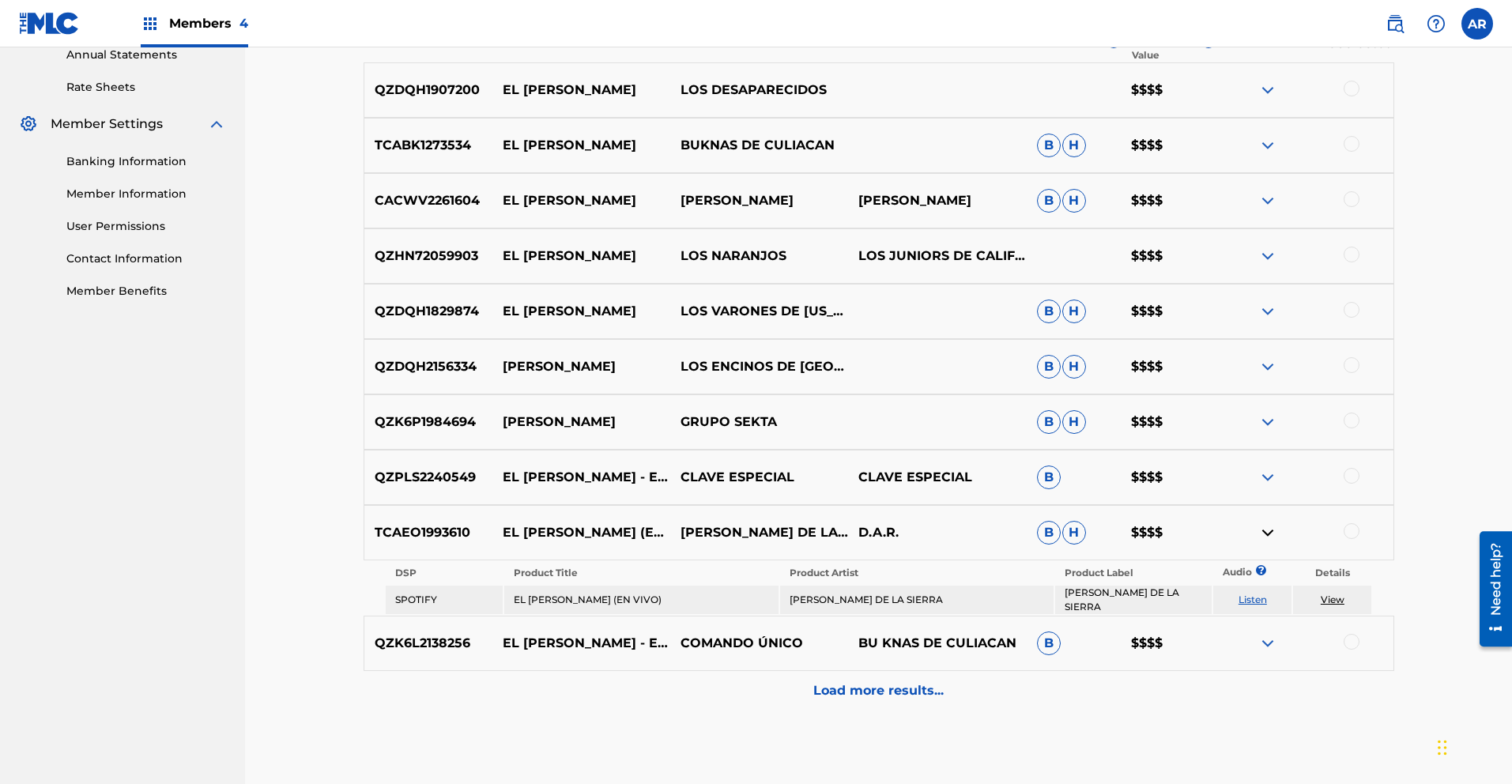
scroll to position [661, 0]
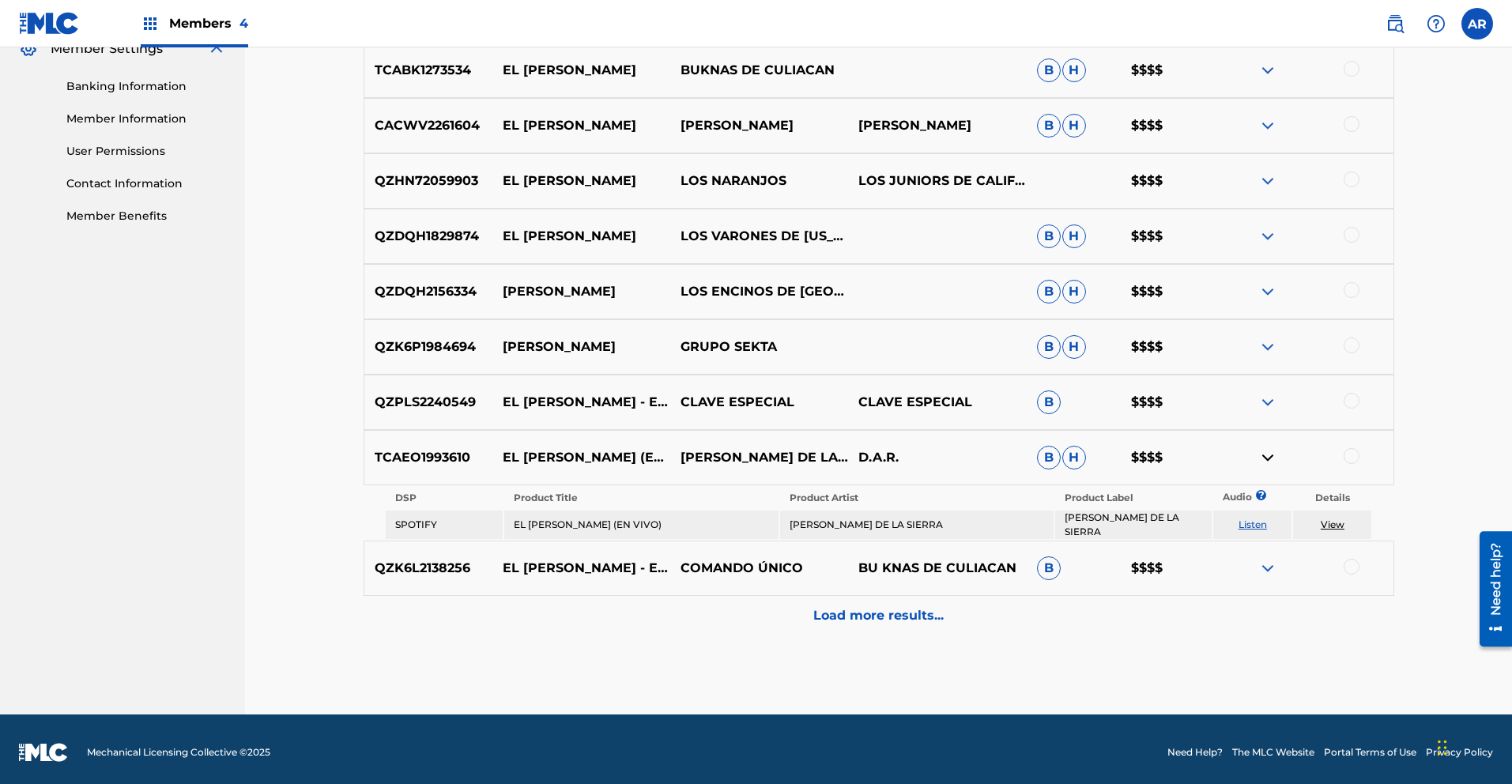
click at [1259, 523] on link "Listen" at bounding box center [1253, 524] width 28 height 12
drag, startPoint x: 379, startPoint y: 457, endPoint x: 471, endPoint y: 453, distance: 92.1
click at [471, 453] on p "TCAEO1993610" at bounding box center [428, 457] width 128 height 19
click at [149, 425] on nav "TALENTORO MUSIC PUBLISHING Summary Catalog Works Registration Claiming Tool Ind…" at bounding box center [123, 51] width 245 height 1328
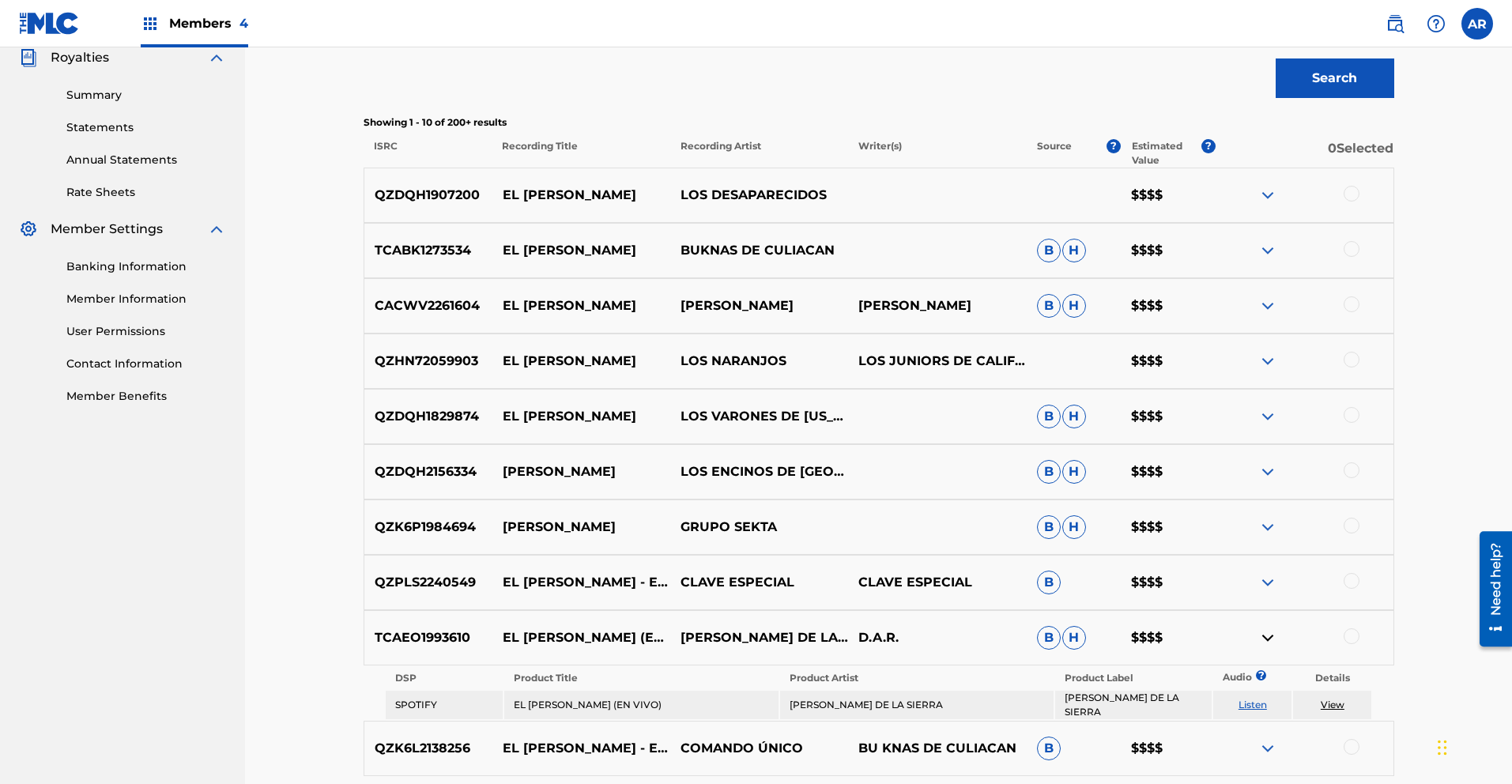
scroll to position [0, 0]
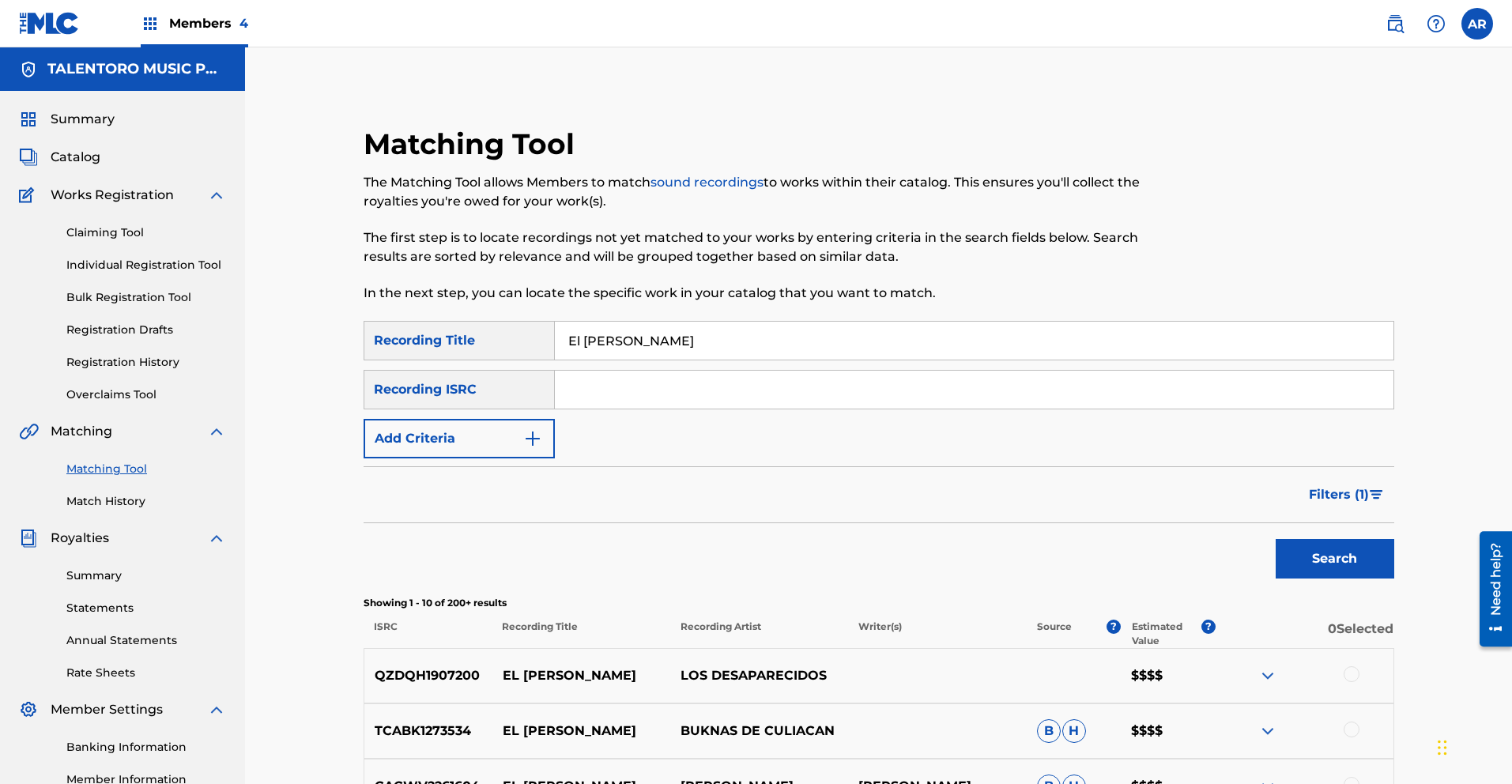
click at [78, 156] on span "Catalog" at bounding box center [75, 157] width 50 height 19
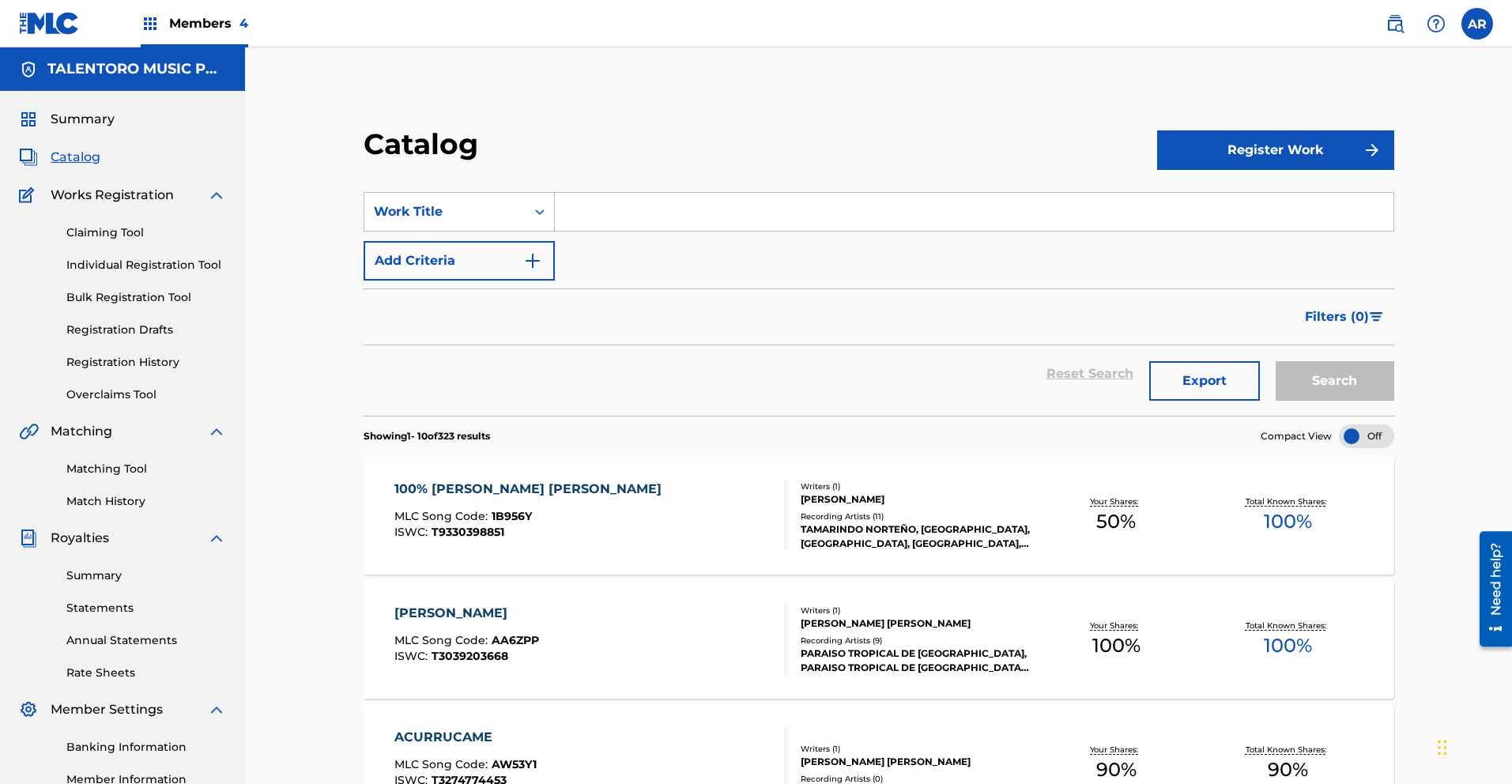
click at [105, 606] on link "Statements" at bounding box center [146, 608] width 160 height 17
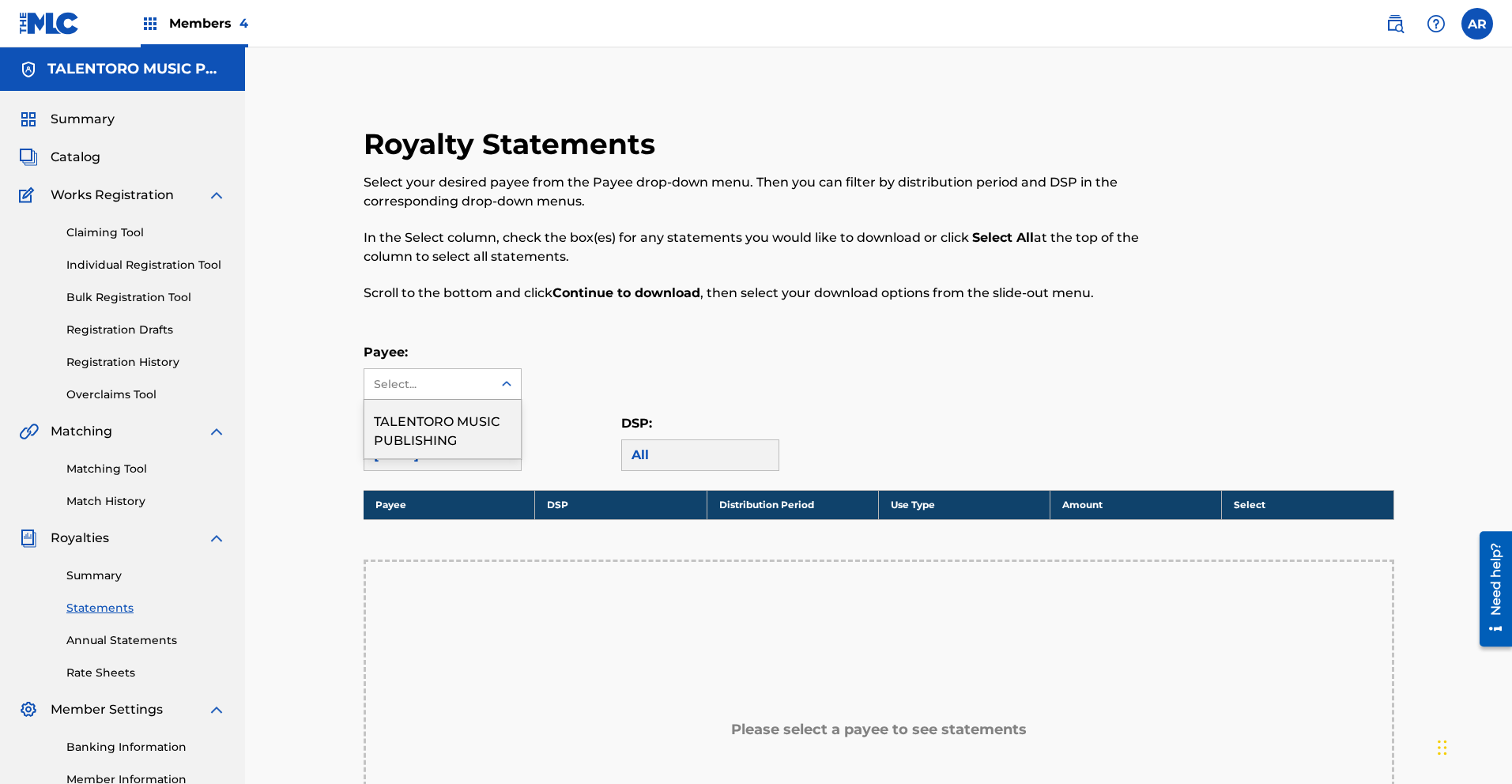
click at [508, 389] on icon at bounding box center [506, 383] width 16 height 16
click at [492, 421] on div "TALENTORO MUSIC PUBLISHING" at bounding box center [442, 429] width 156 height 59
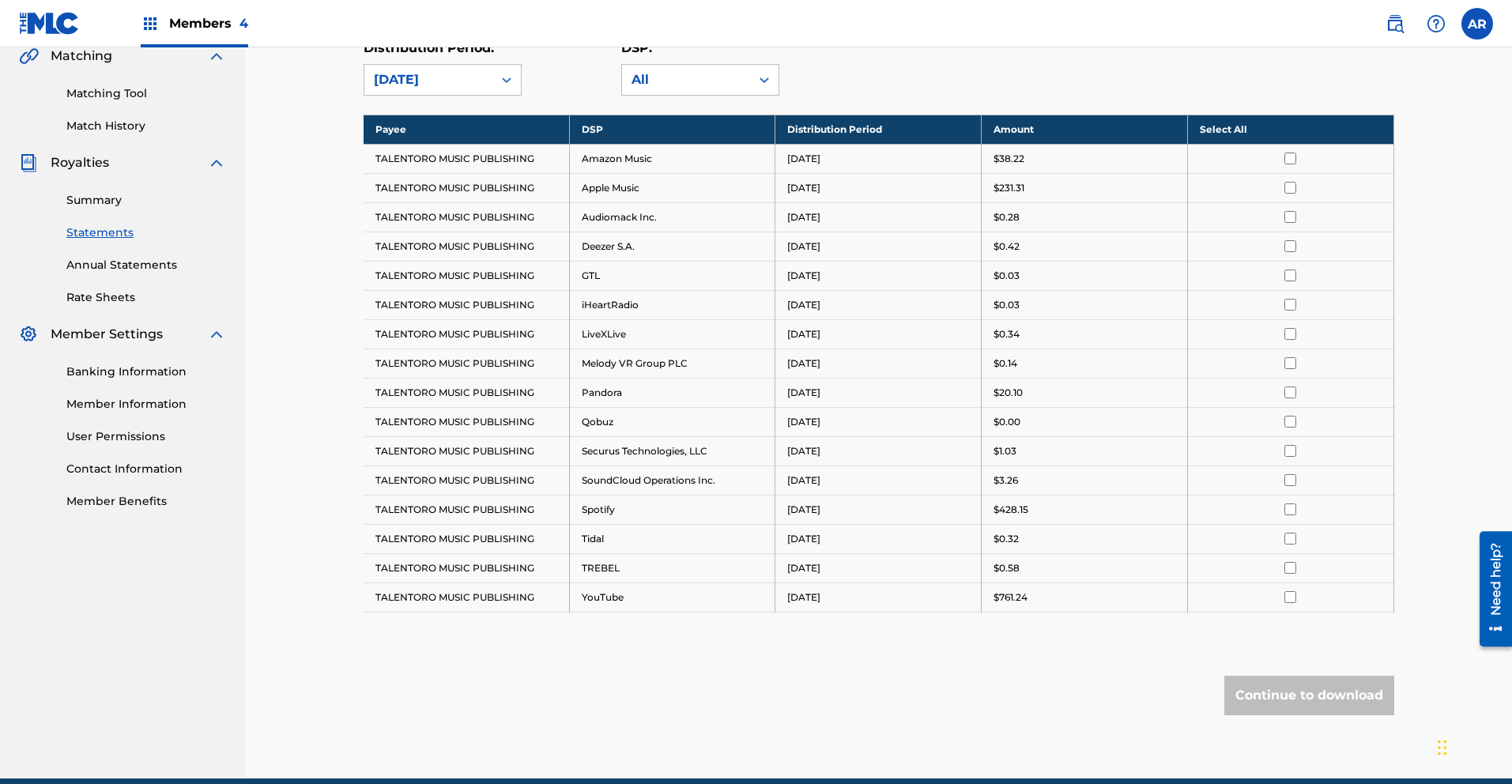
scroll to position [362, 0]
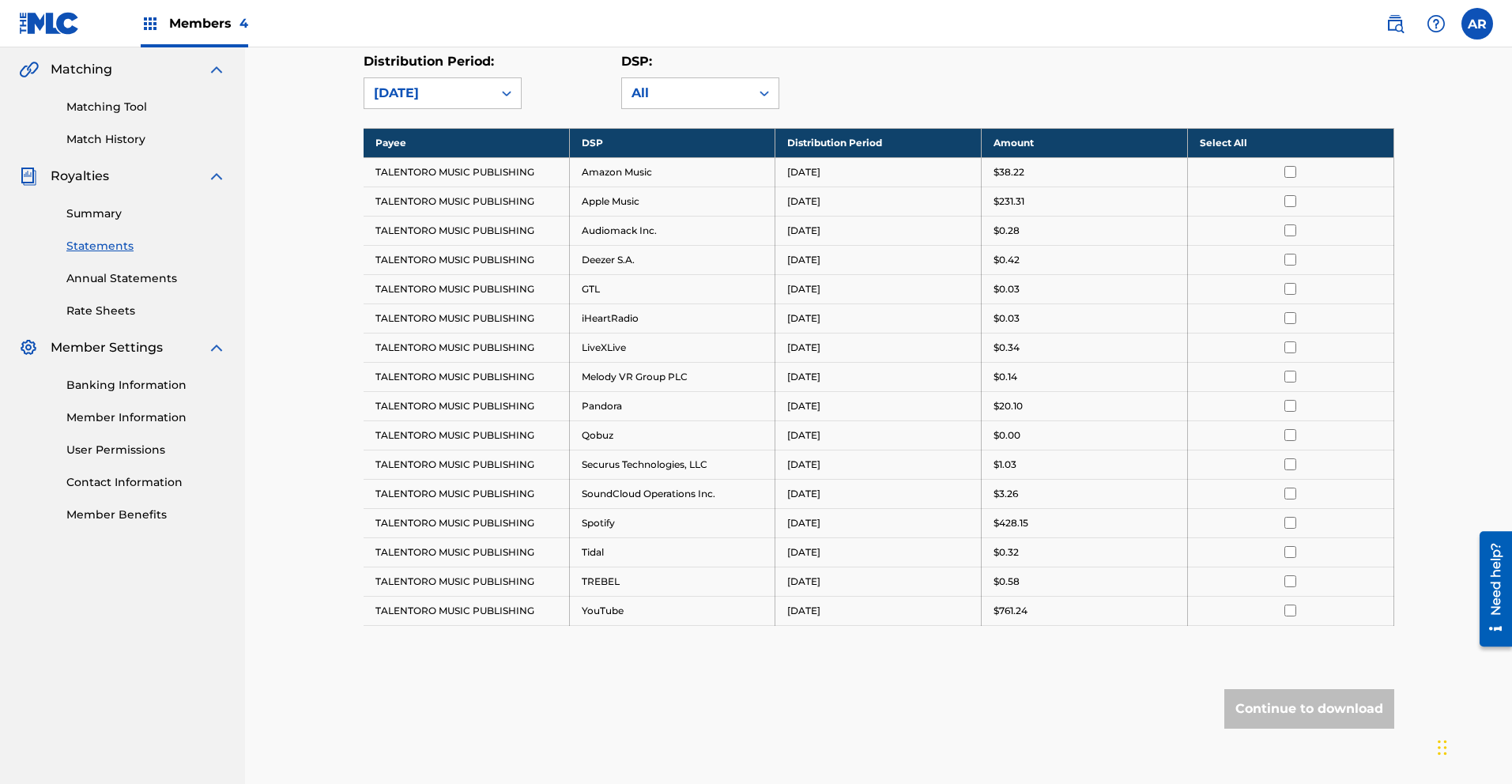
click at [1289, 608] on input "checkbox" at bounding box center [1290, 610] width 12 height 12
click at [1288, 583] on input "checkbox" at bounding box center [1290, 581] width 12 height 12
click at [1289, 551] on input "checkbox" at bounding box center [1290, 552] width 12 height 12
click at [1291, 518] on input "checkbox" at bounding box center [1290, 522] width 12 height 12
click at [1293, 493] on input "checkbox" at bounding box center [1290, 493] width 12 height 12
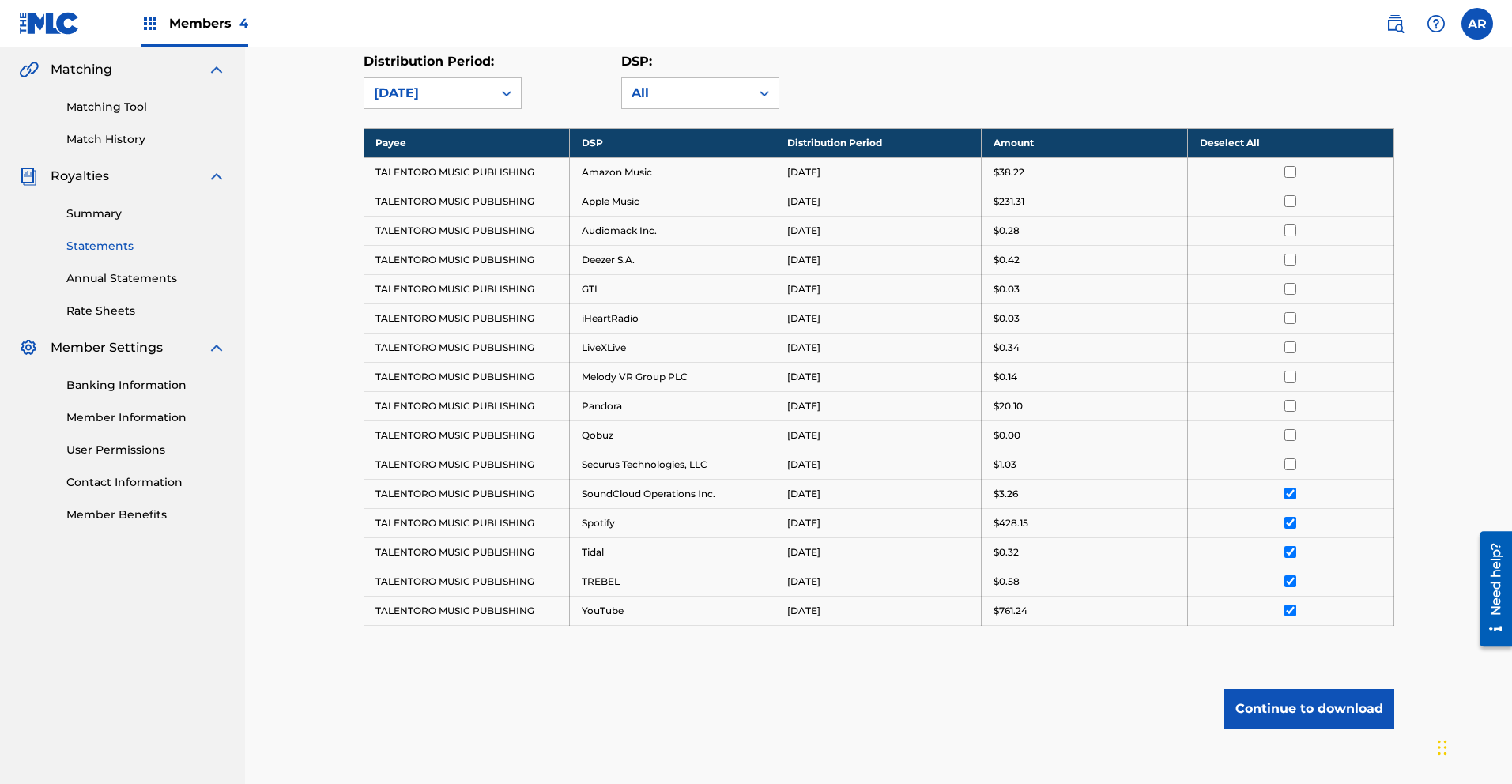
click at [1290, 464] on input "checkbox" at bounding box center [1290, 464] width 12 height 12
click at [1290, 435] on input "checkbox" at bounding box center [1290, 435] width 12 height 12
click at [1288, 404] on input "checkbox" at bounding box center [1290, 406] width 12 height 12
click at [1291, 375] on input "checkbox" at bounding box center [1290, 377] width 12 height 12
click at [1286, 344] on input "checkbox" at bounding box center [1290, 347] width 12 height 12
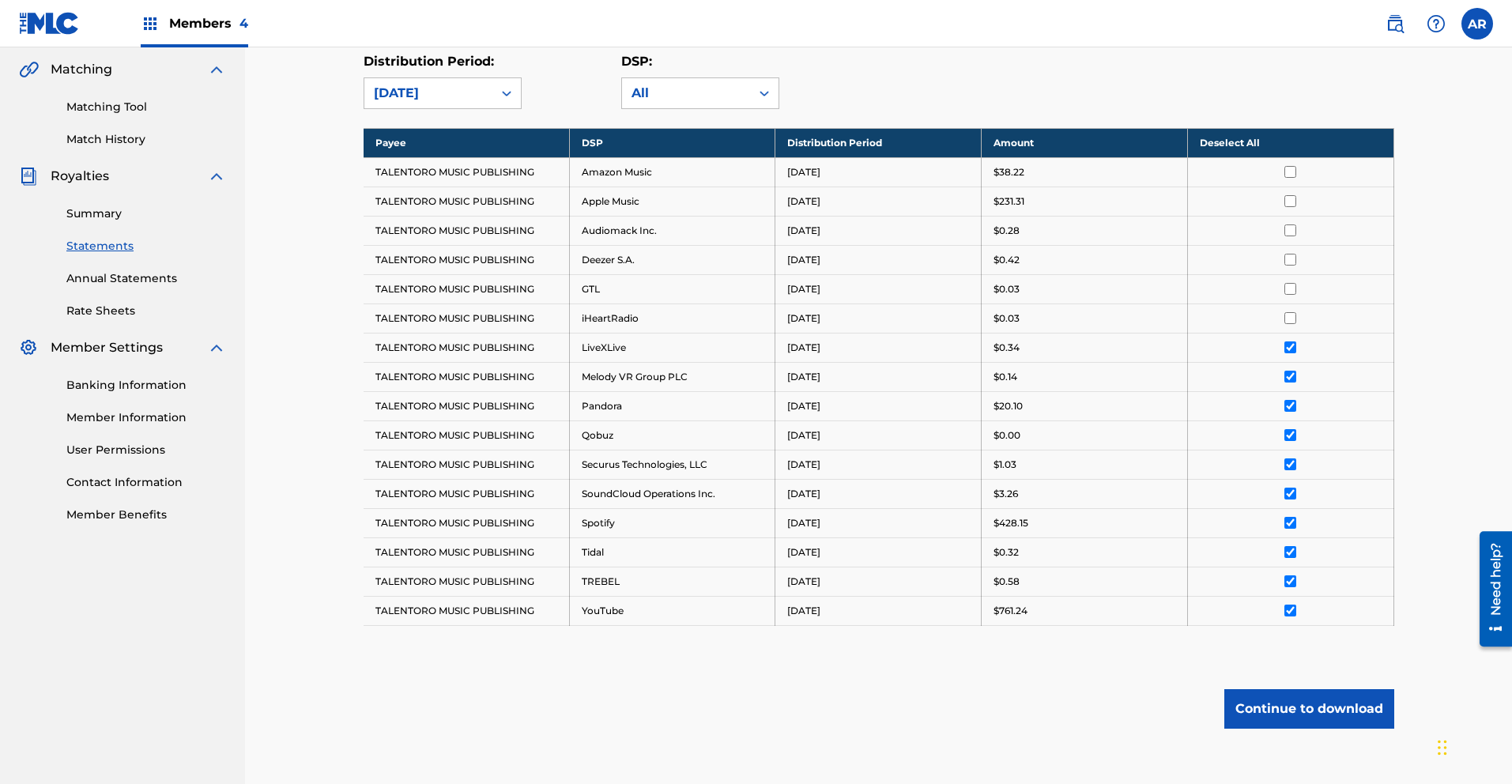
click at [1291, 313] on input "checkbox" at bounding box center [1290, 318] width 12 height 12
click at [1295, 290] on input "checkbox" at bounding box center [1290, 289] width 12 height 12
click at [1287, 257] on input "checkbox" at bounding box center [1290, 259] width 12 height 12
click at [1290, 228] on input "checkbox" at bounding box center [1290, 230] width 12 height 12
click at [1292, 204] on input "checkbox" at bounding box center [1290, 201] width 12 height 12
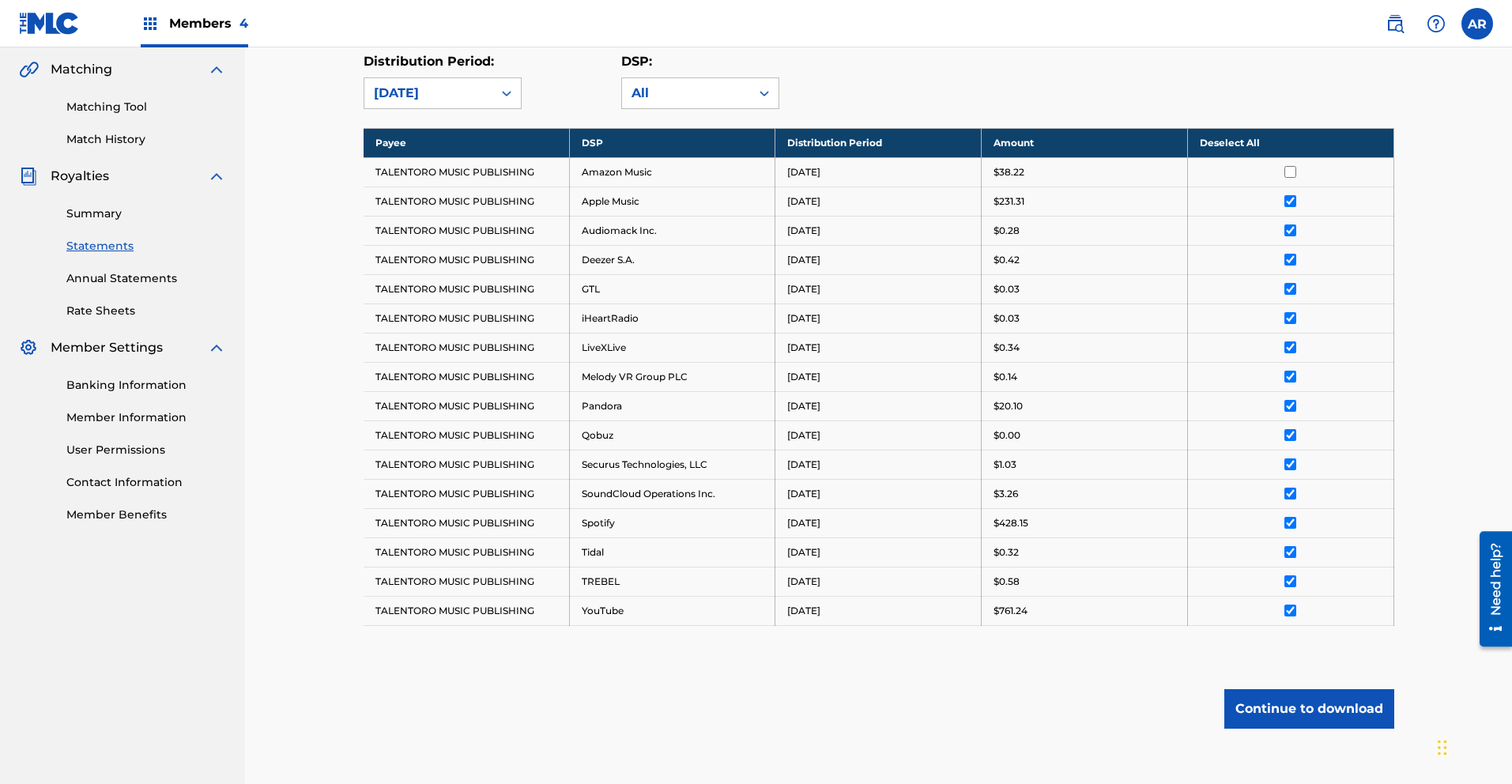
click at [1289, 171] on input "checkbox" at bounding box center [1290, 171] width 12 height 12
click at [1298, 717] on button "Continue to download" at bounding box center [1309, 709] width 170 height 40
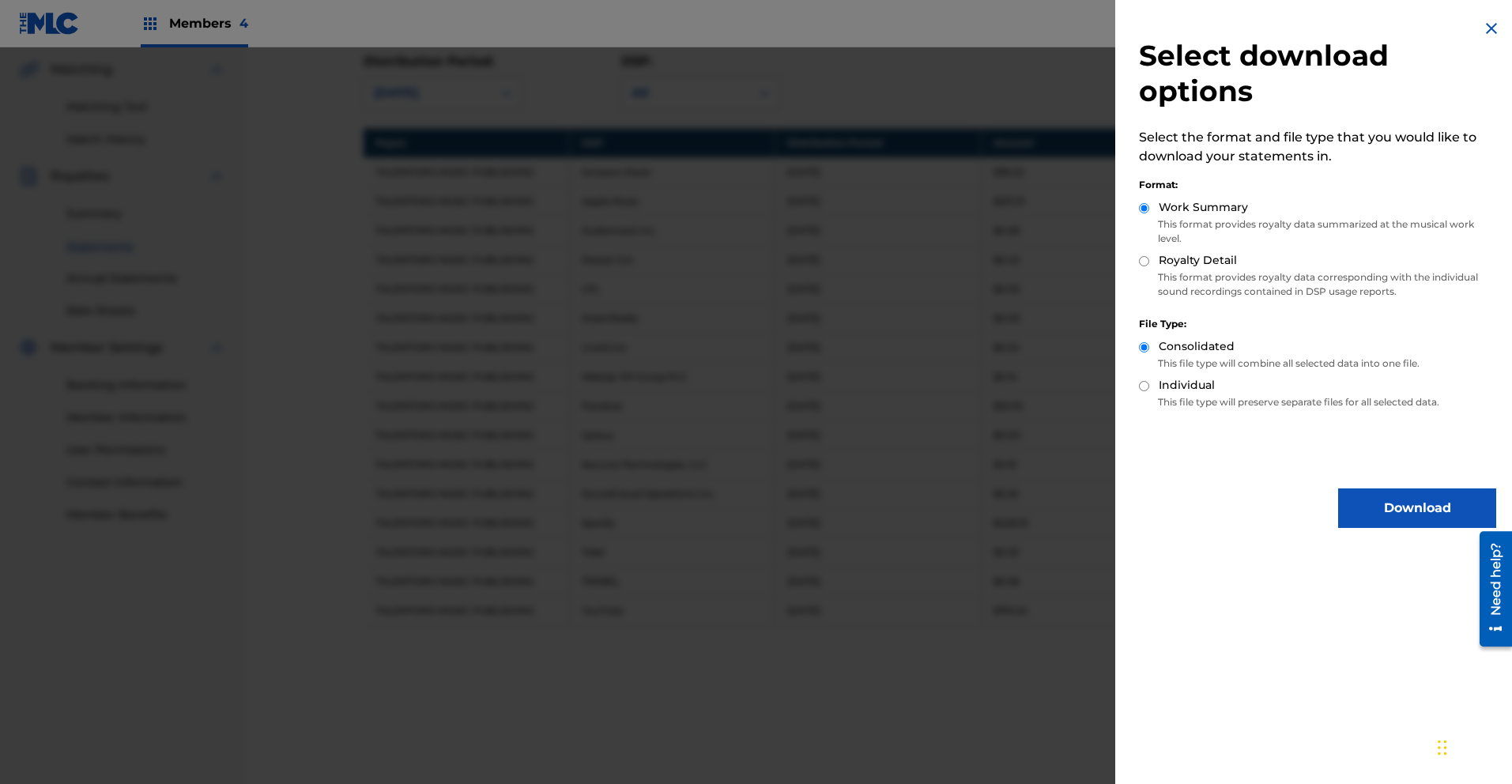
click at [1146, 265] on input "Royalty Detail" at bounding box center [1144, 261] width 10 height 10
radio input "true"
click at [1423, 502] on button "Download" at bounding box center [1417, 508] width 158 height 40
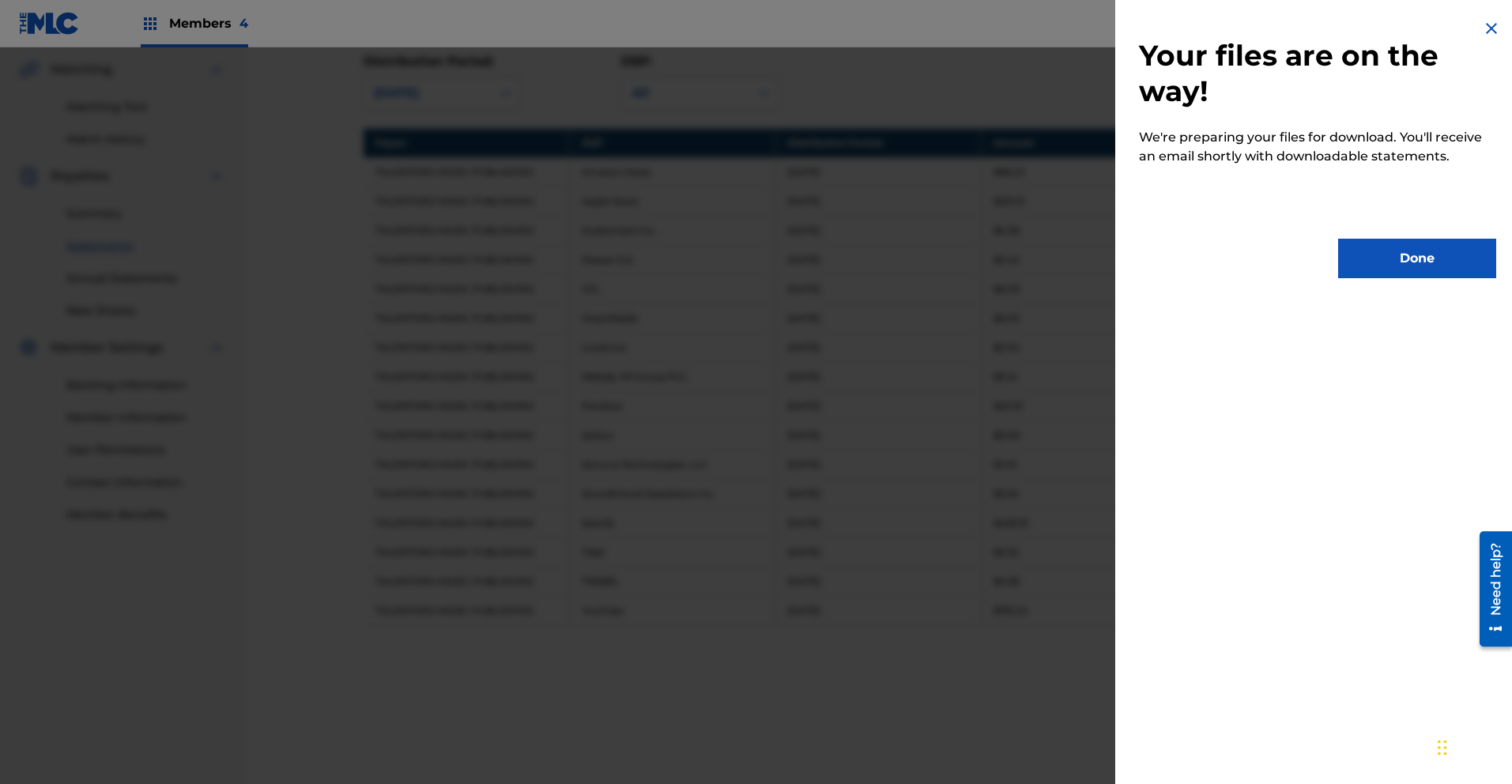
click at [1404, 273] on button "Done" at bounding box center [1417, 258] width 158 height 40
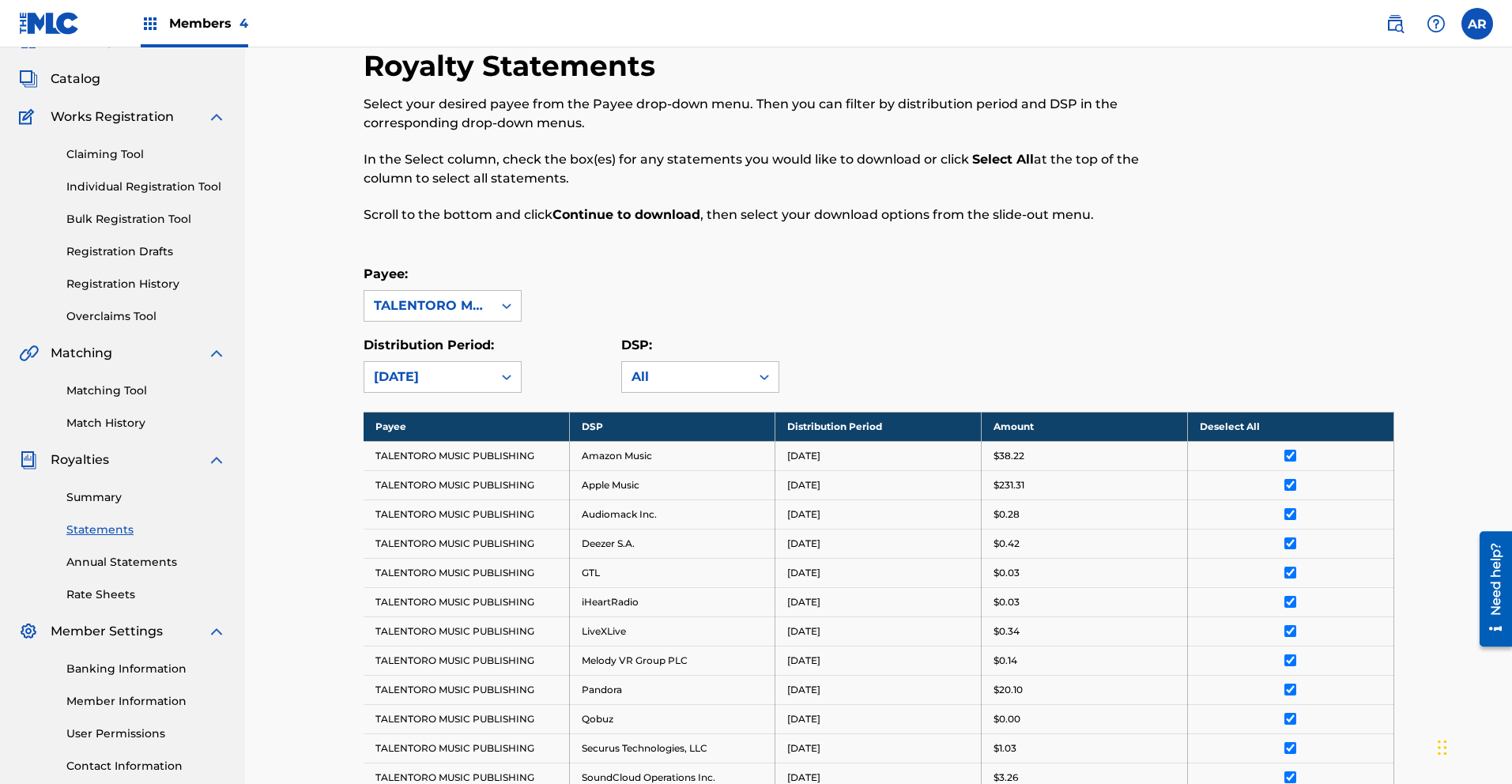
scroll to position [0, 0]
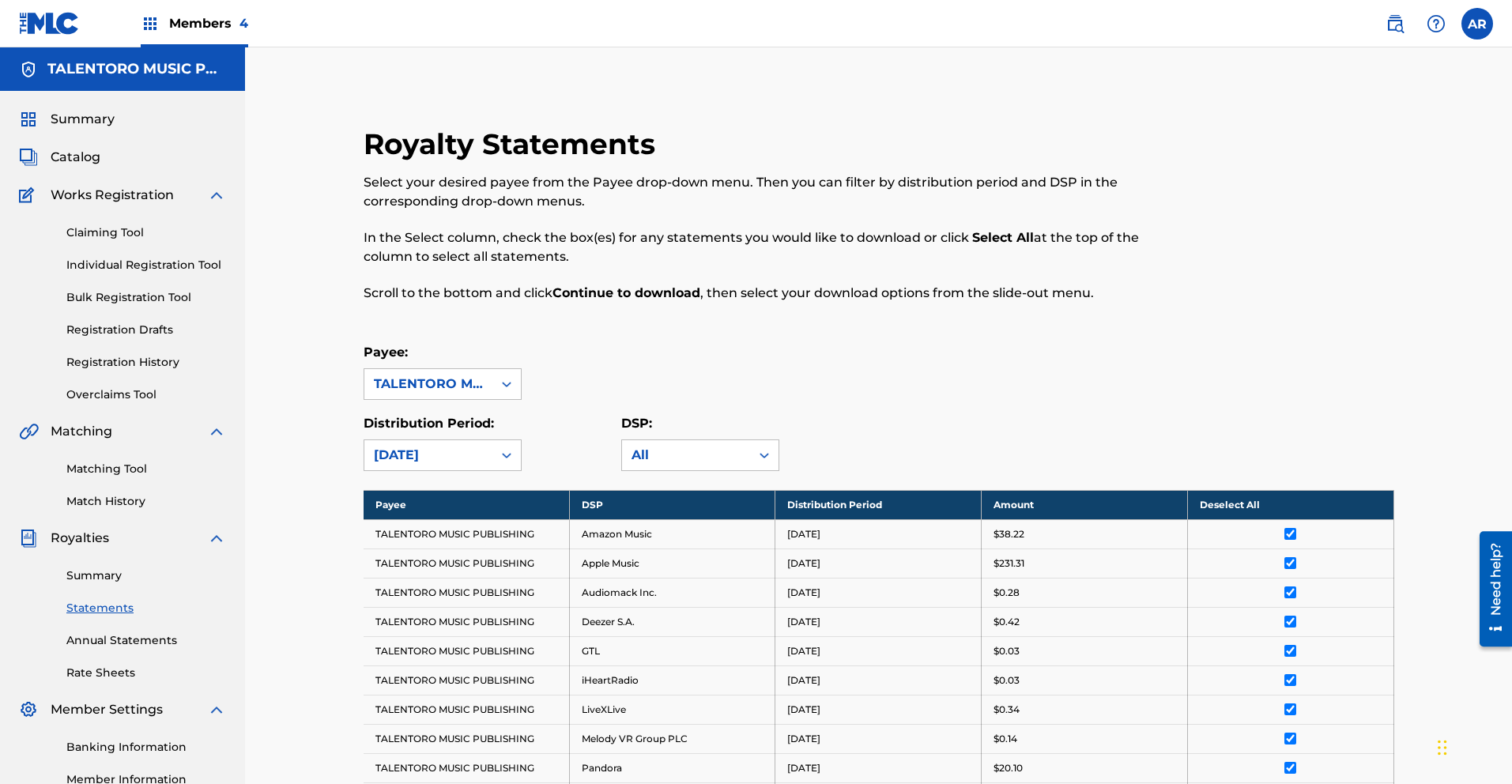
click at [87, 114] on span "Summary" at bounding box center [82, 119] width 64 height 19
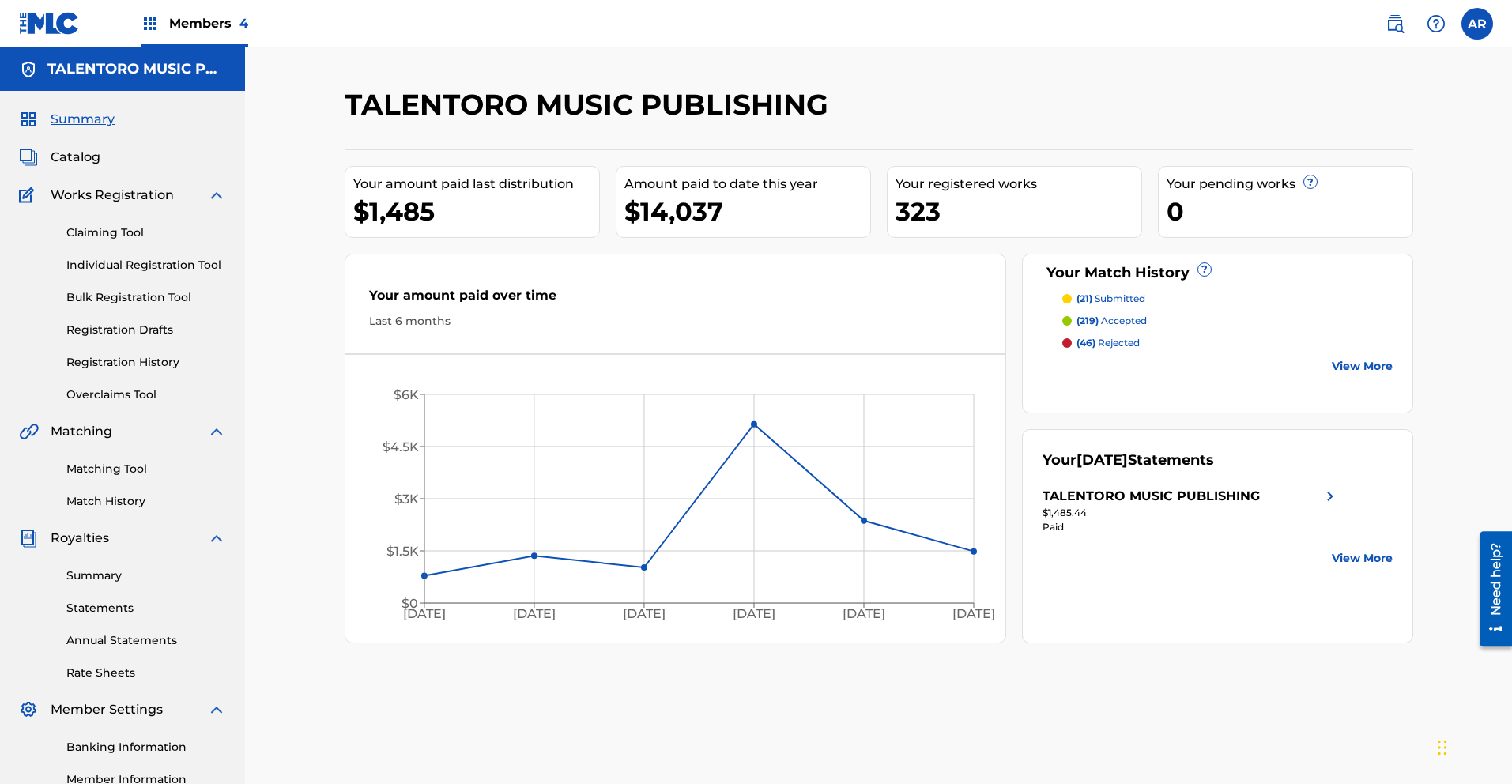
click at [197, 32] on div "Members 4" at bounding box center [195, 23] width 108 height 46
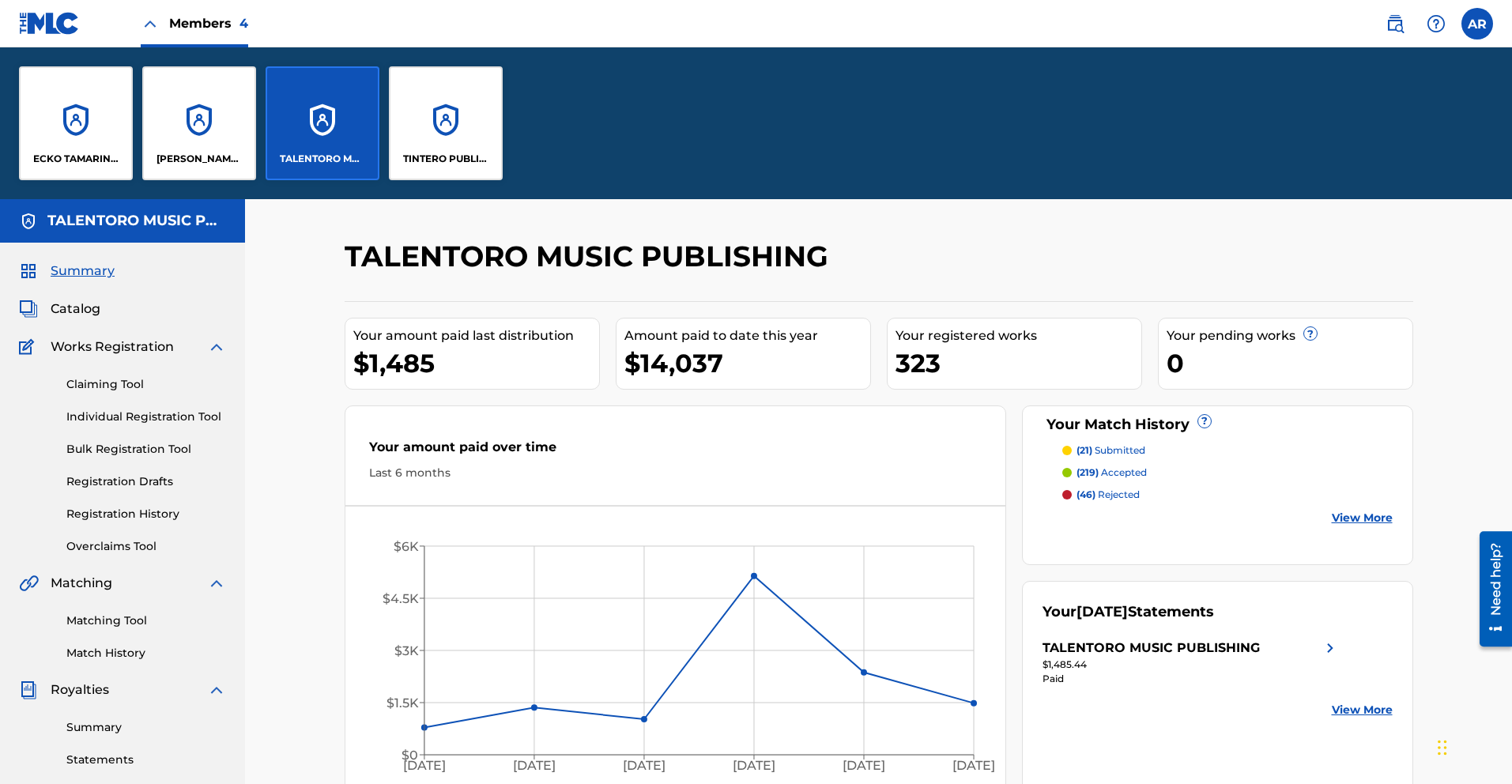
click at [99, 156] on p "ECKO TAMARINDO PUBLISHING" at bounding box center [76, 158] width 86 height 14
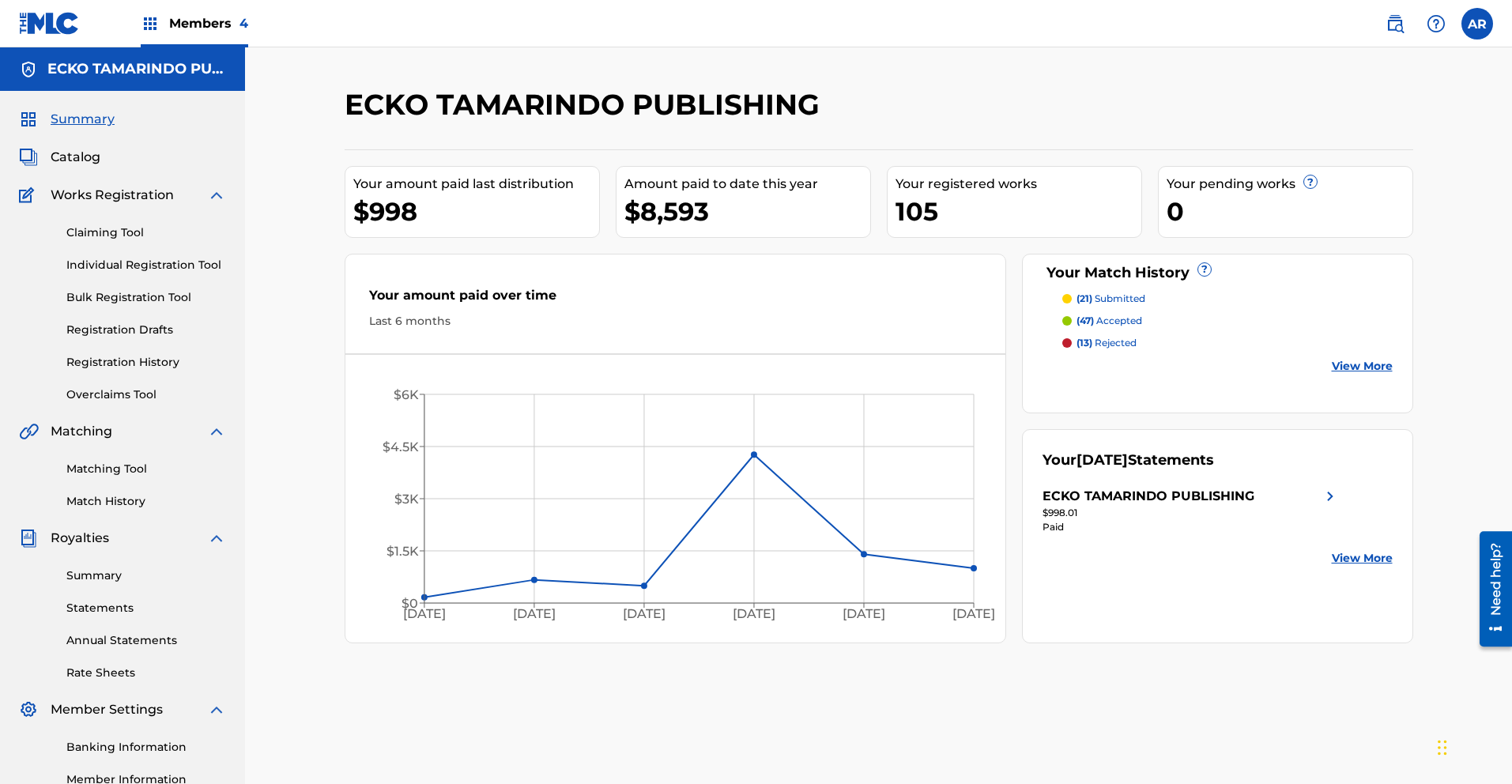
click at [1125, 299] on p "(21) submitted" at bounding box center [1110, 298] width 69 height 14
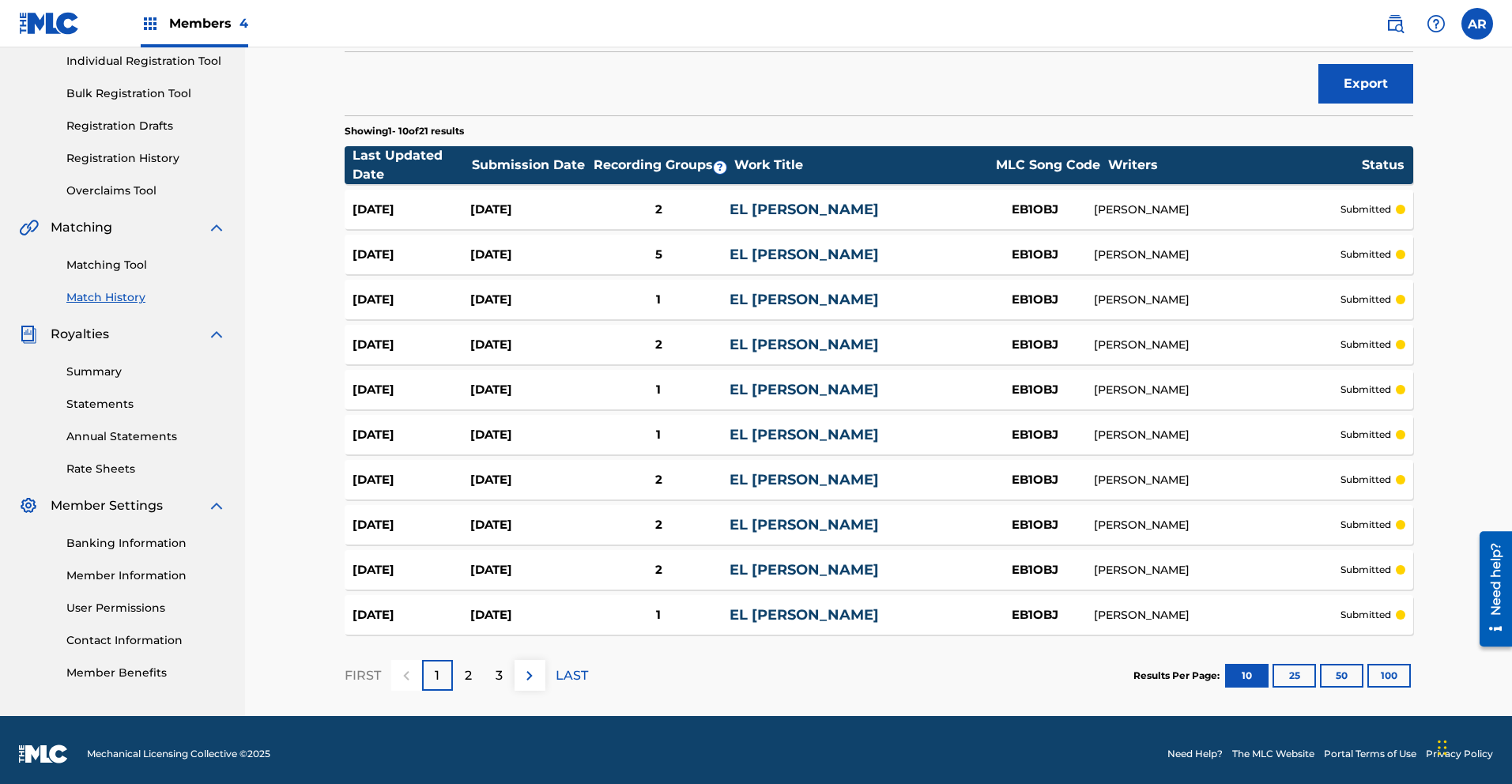
scroll to position [212, 0]
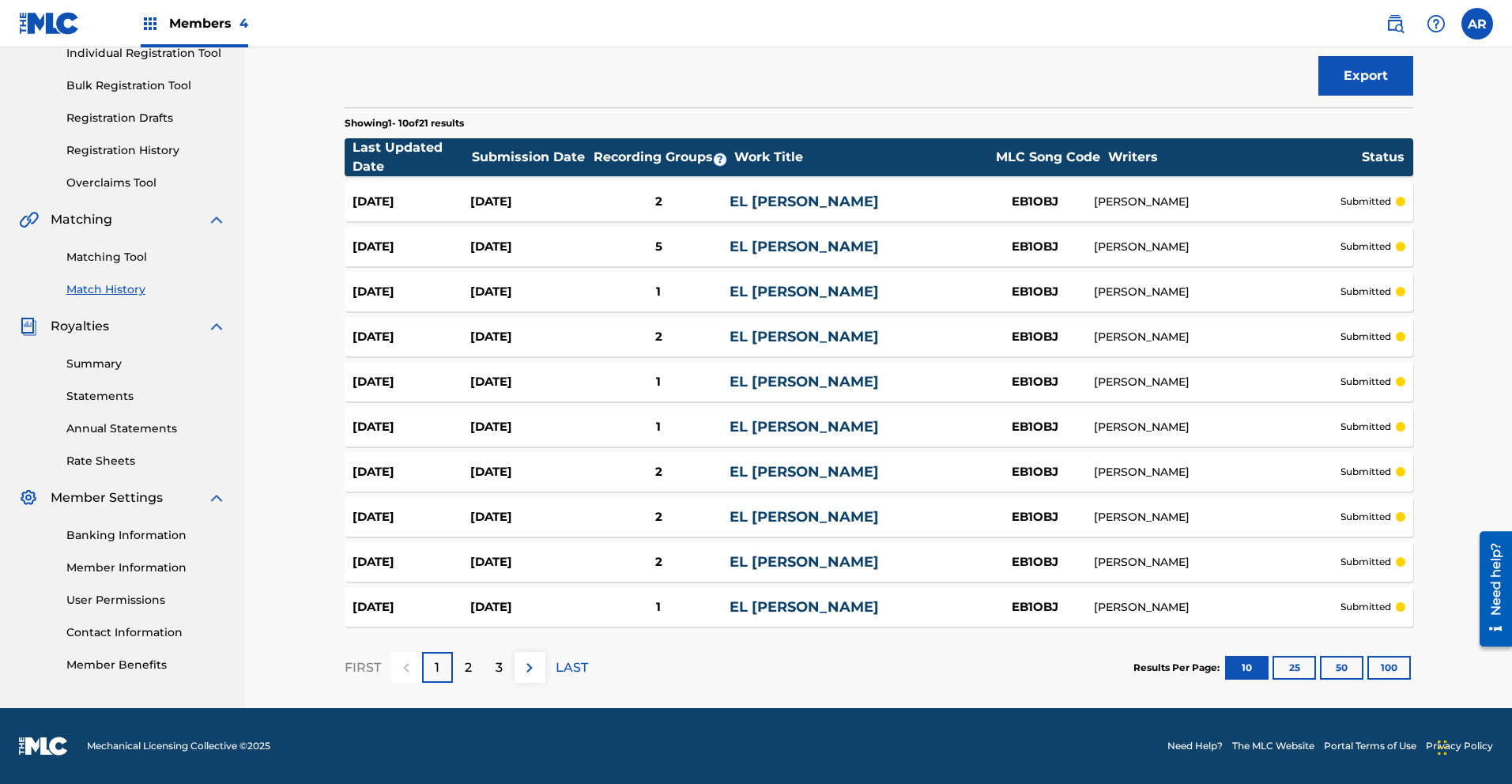
click at [469, 666] on p "2" at bounding box center [468, 667] width 7 height 19
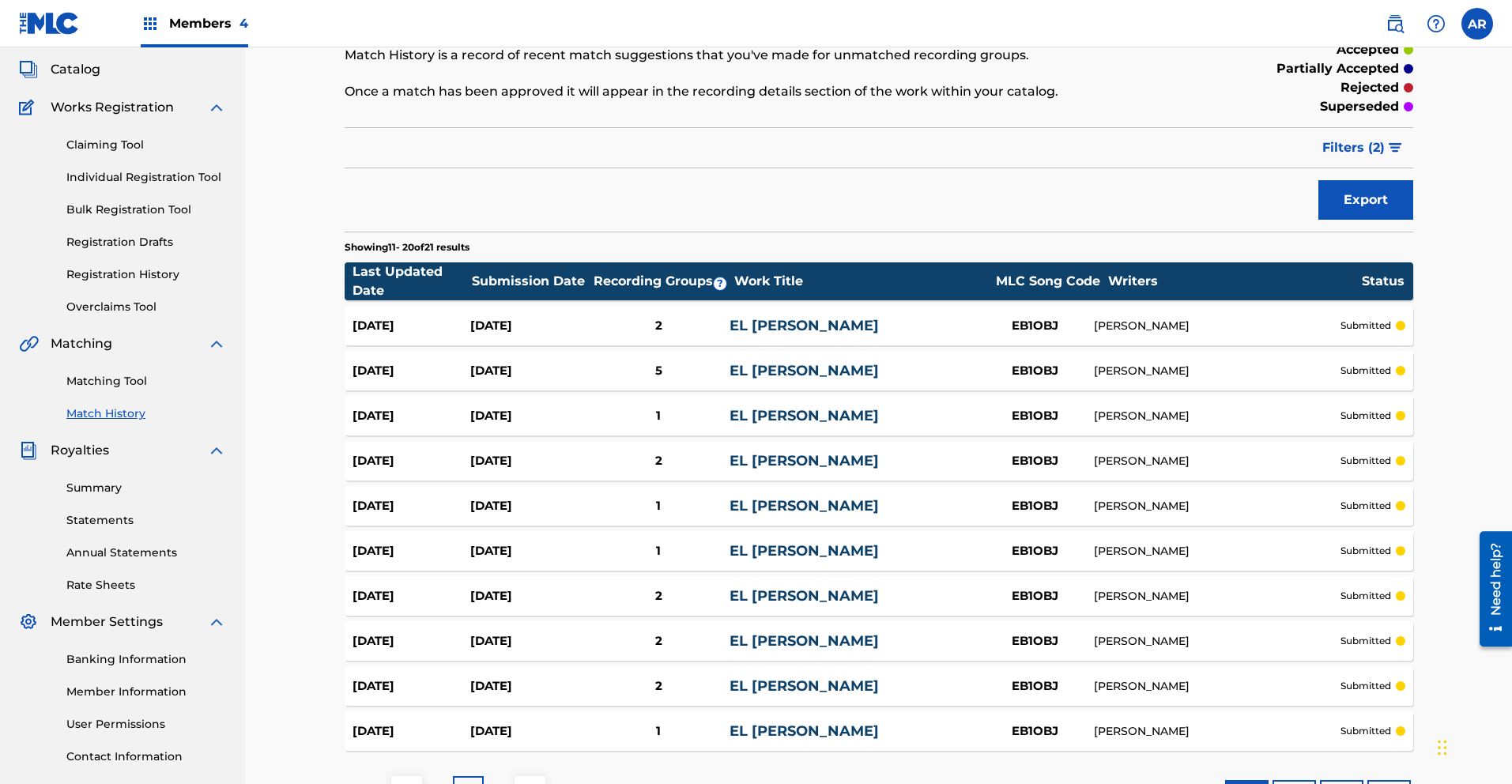
scroll to position [0, 0]
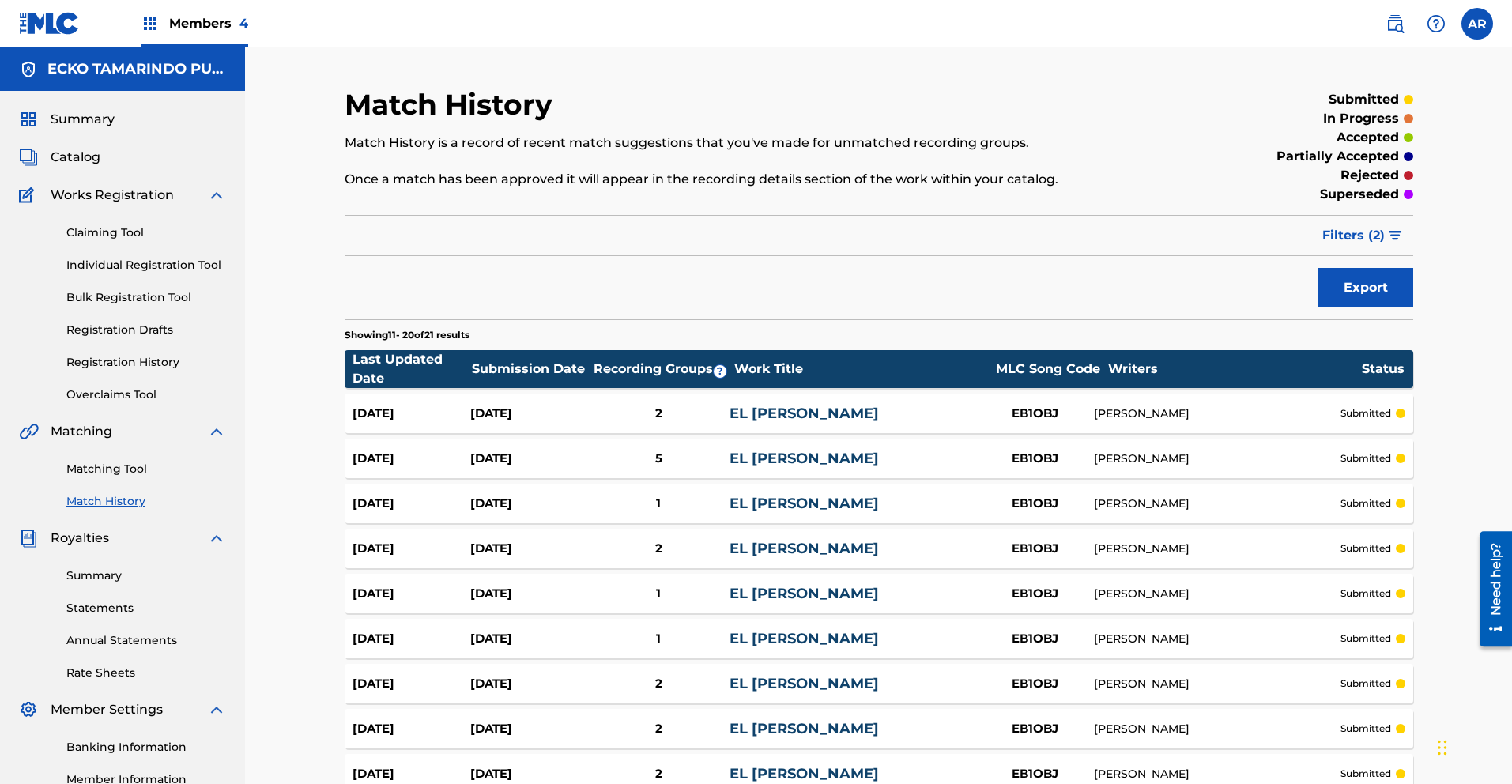
click at [1467, 26] on label at bounding box center [1477, 24] width 31 height 31
click at [1477, 24] on input "AR [PERSON_NAME] [DOMAIN_NAME][EMAIL_ADDRESS][DOMAIN_NAME] Notification Prefere…" at bounding box center [1477, 24] width 0 height 0
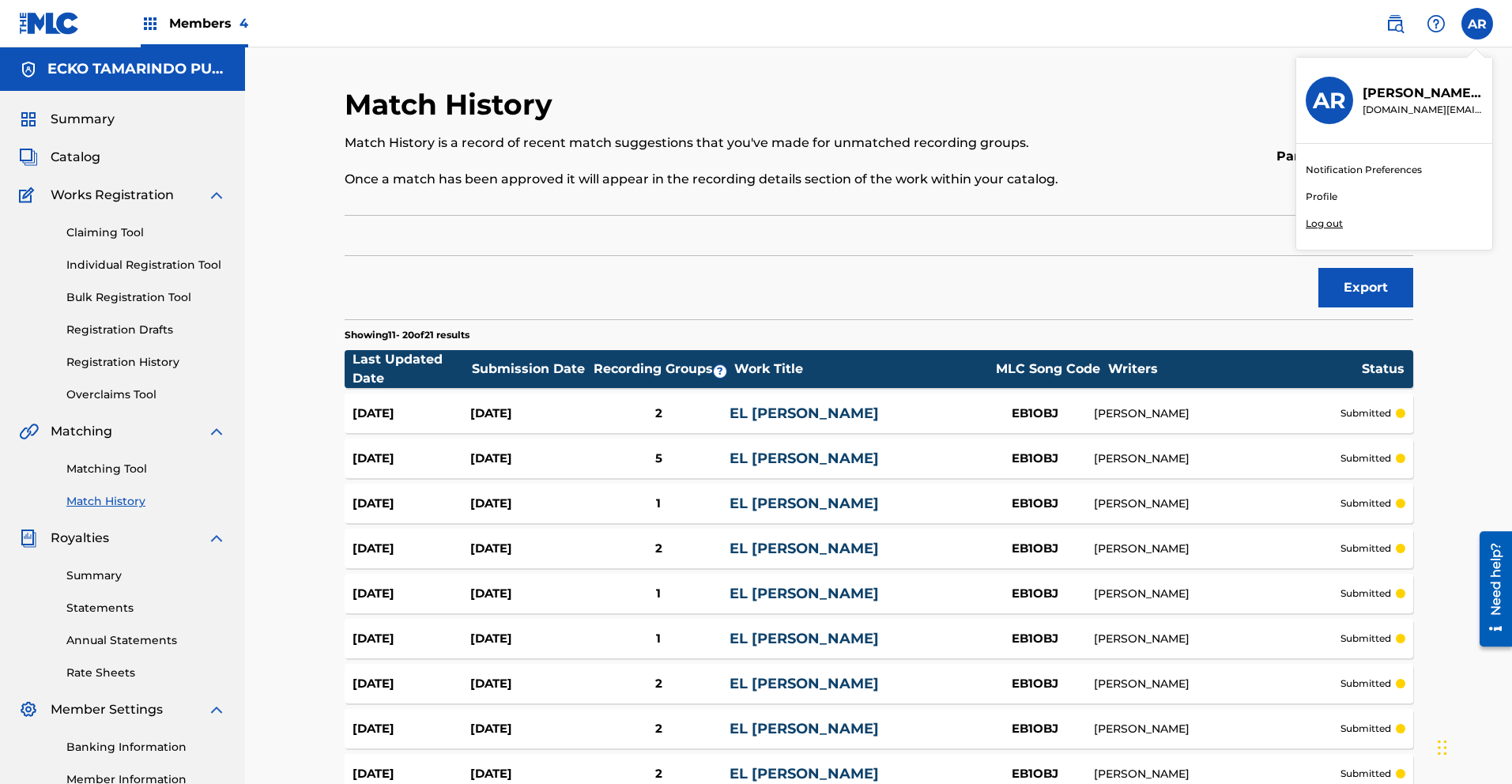
click at [1318, 223] on p "Log out" at bounding box center [1324, 224] width 37 height 14
click at [1477, 24] on input "AR [PERSON_NAME] [DOMAIN_NAME][EMAIL_ADDRESS][DOMAIN_NAME] Notification Prefere…" at bounding box center [1477, 24] width 0 height 0
